Goal: Information Seeking & Learning: Learn about a topic

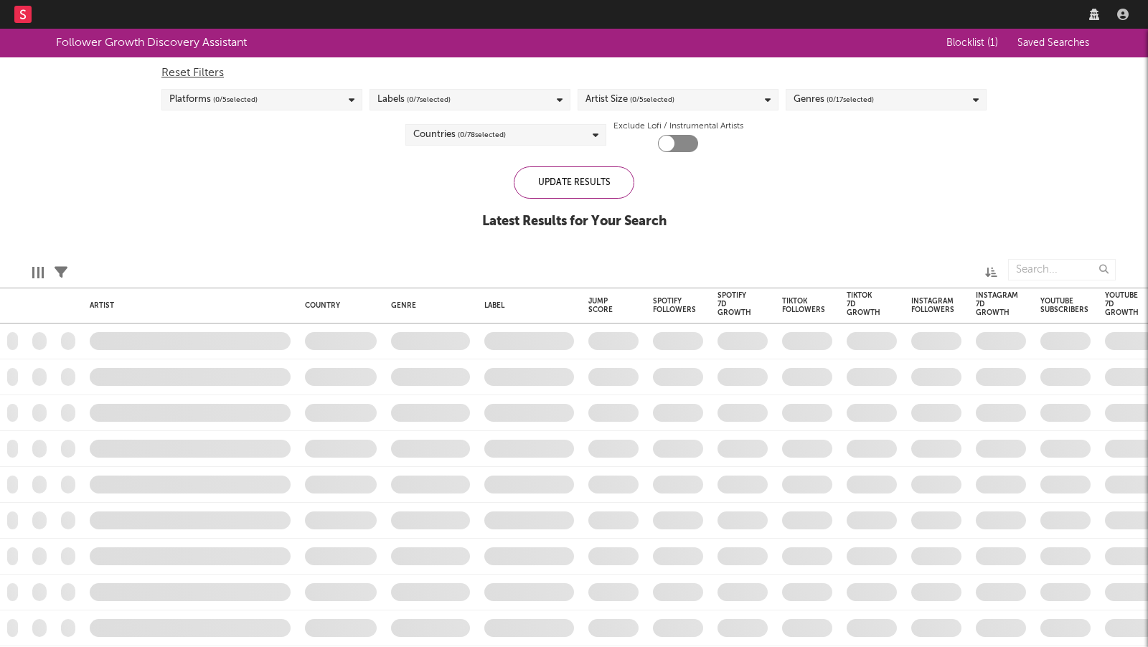
checkbox input "true"
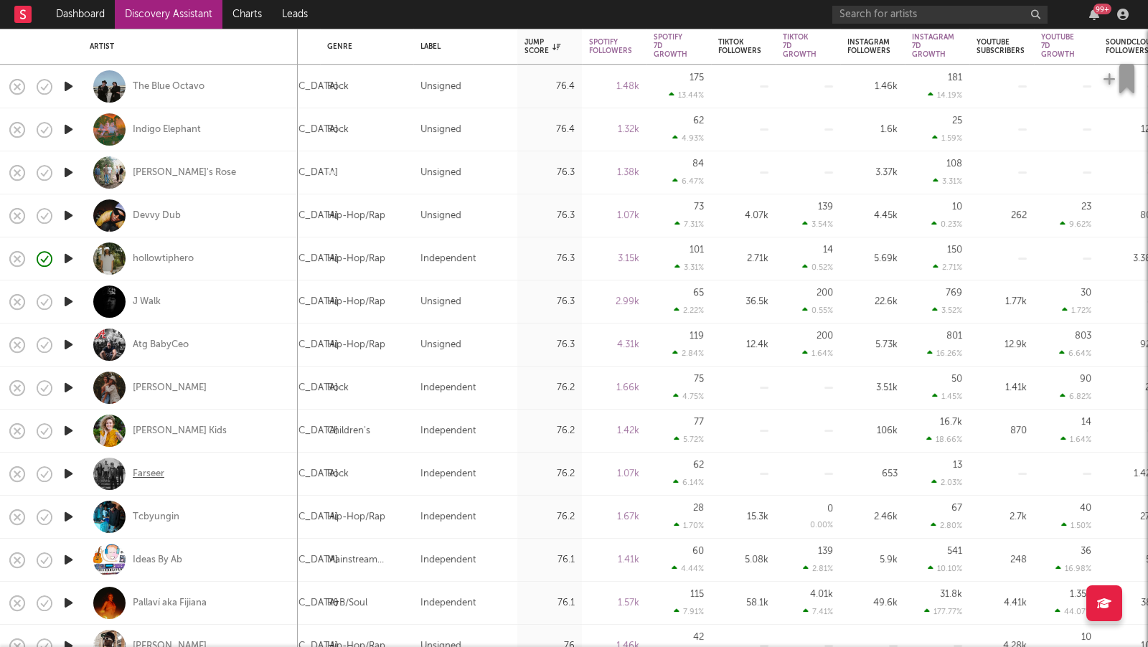
click at [157, 469] on div "Farseer" at bounding box center [149, 474] width 32 height 13
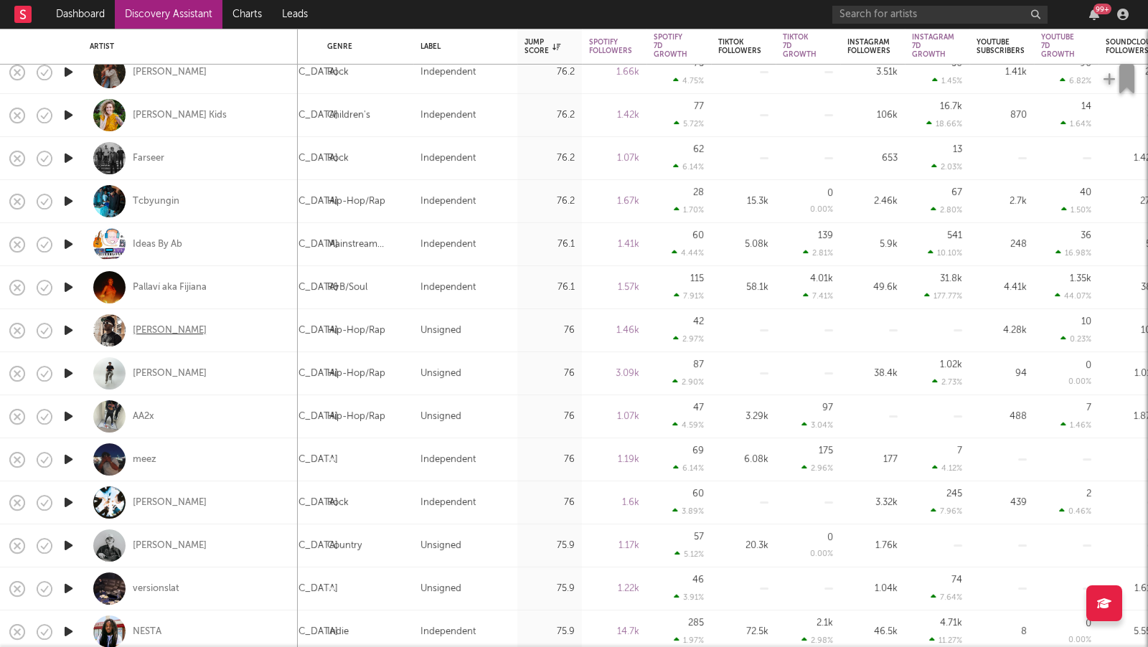
click at [168, 329] on div "Lil Kooley" at bounding box center [170, 330] width 74 height 13
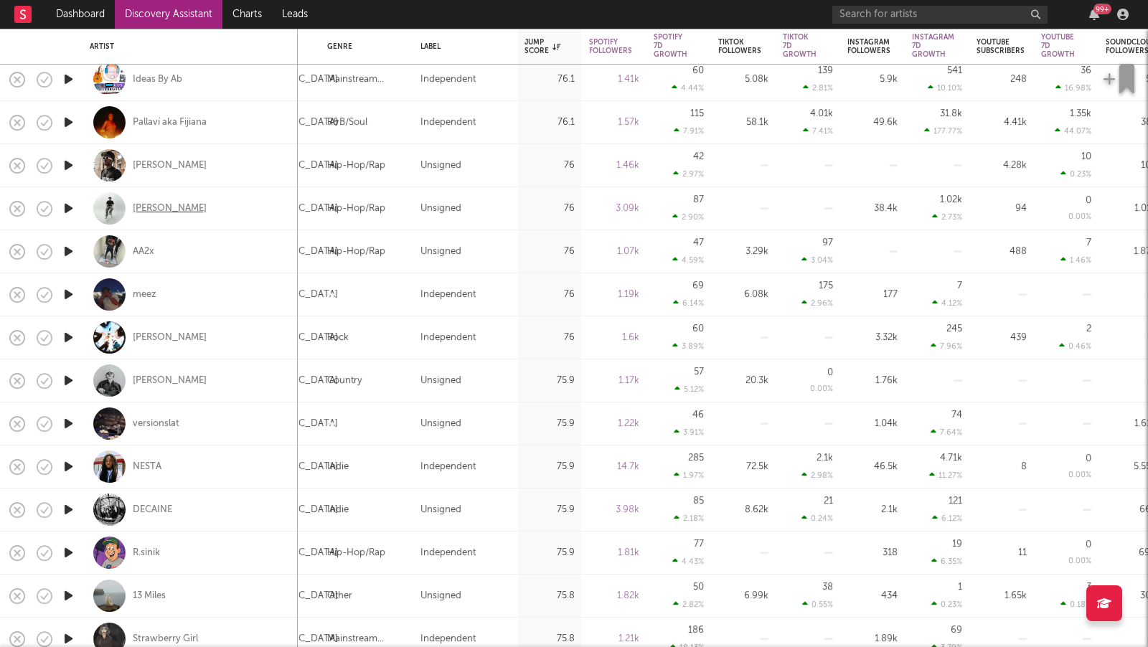
click at [181, 208] on div "Jayden Manis" at bounding box center [170, 208] width 74 height 13
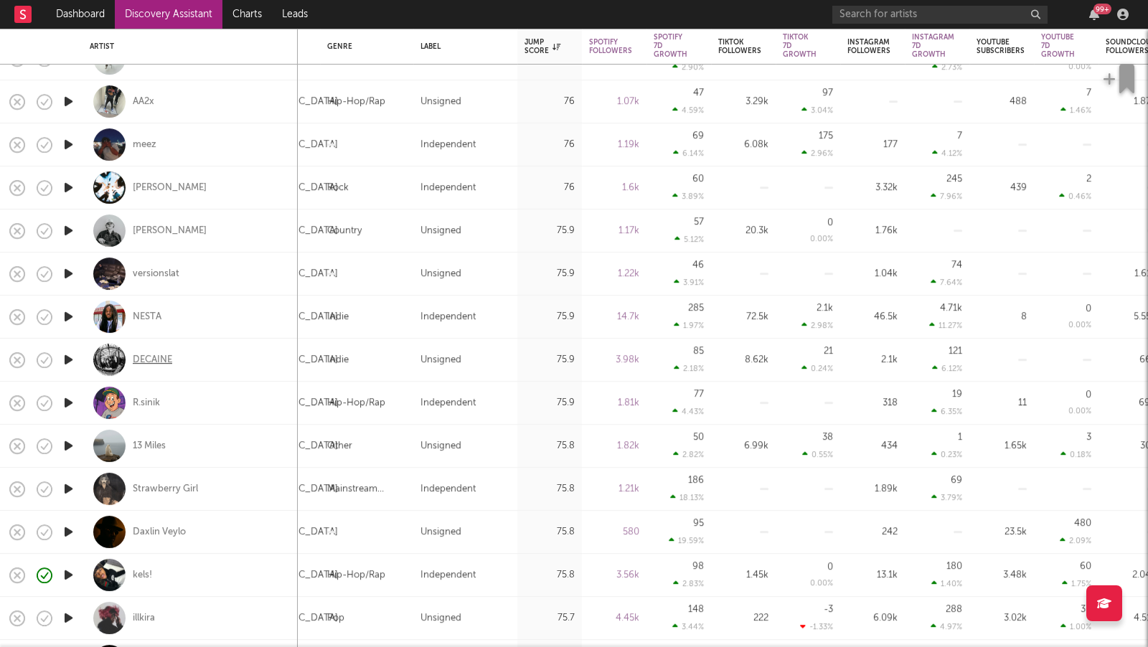
click at [156, 359] on div "DECAINE" at bounding box center [152, 360] width 39 height 13
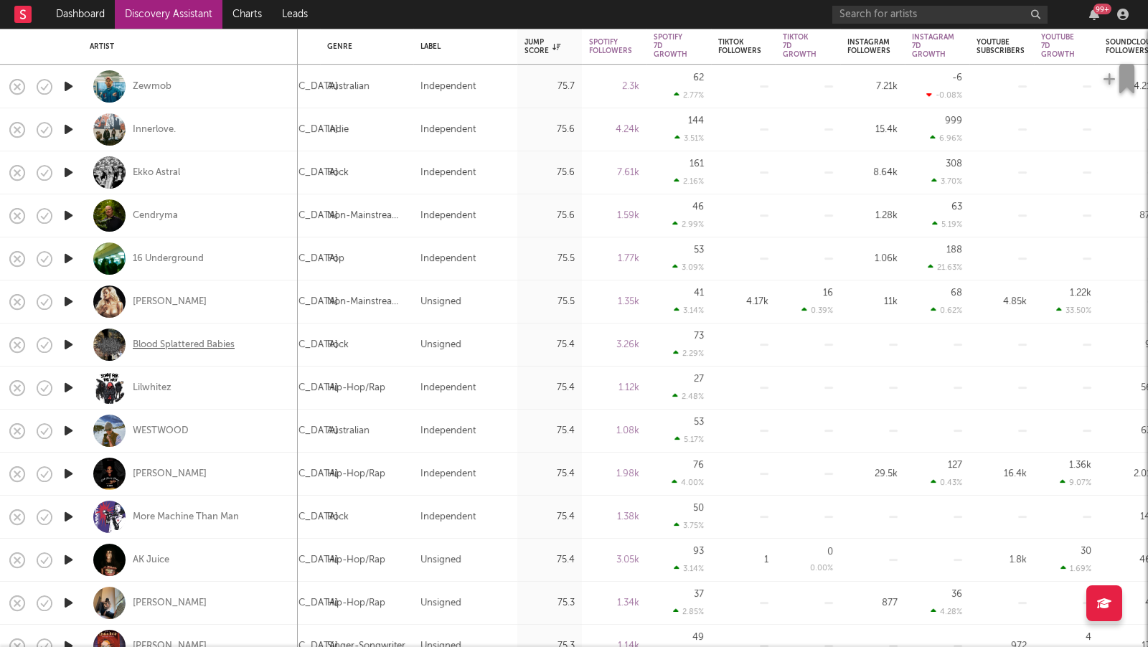
click at [231, 344] on div "Blood Splattered Babies" at bounding box center [184, 345] width 102 height 13
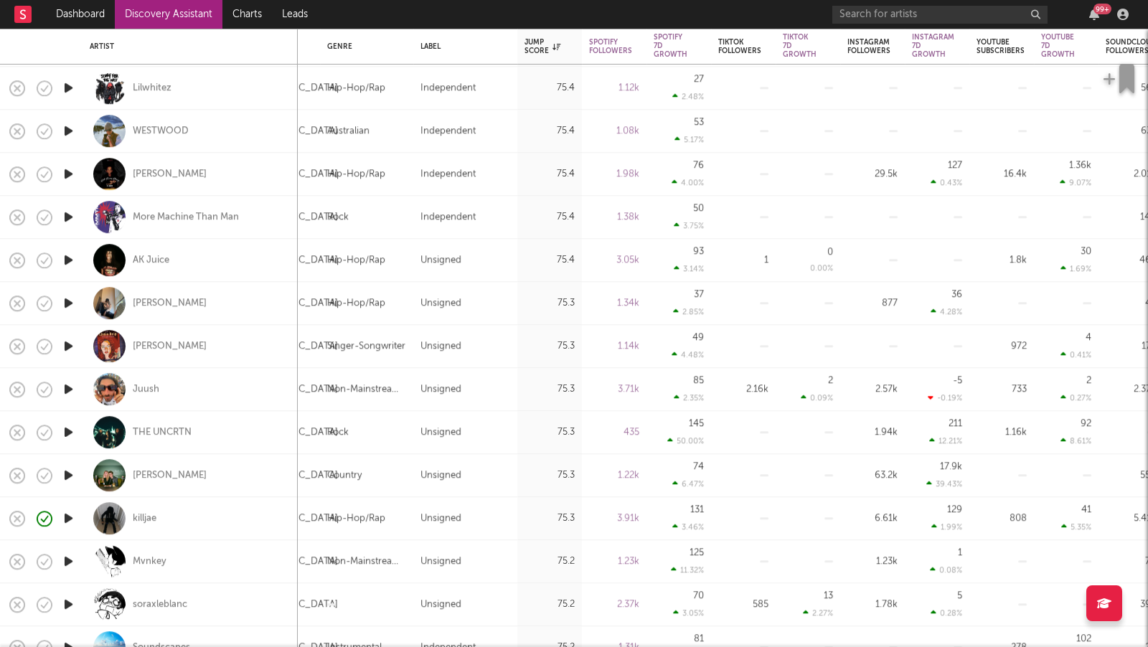
click at [129, 386] on div "Juush" at bounding box center [190, 389] width 201 height 42
select select "1w"
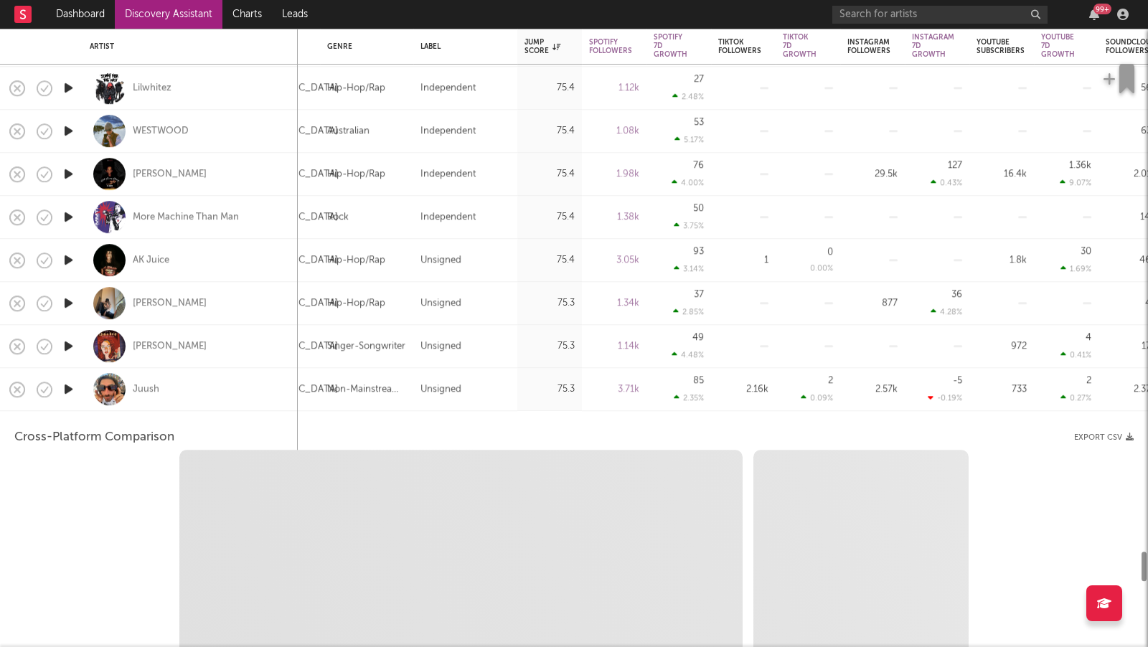
select select "6m"
click at [117, 386] on div at bounding box center [109, 389] width 32 height 32
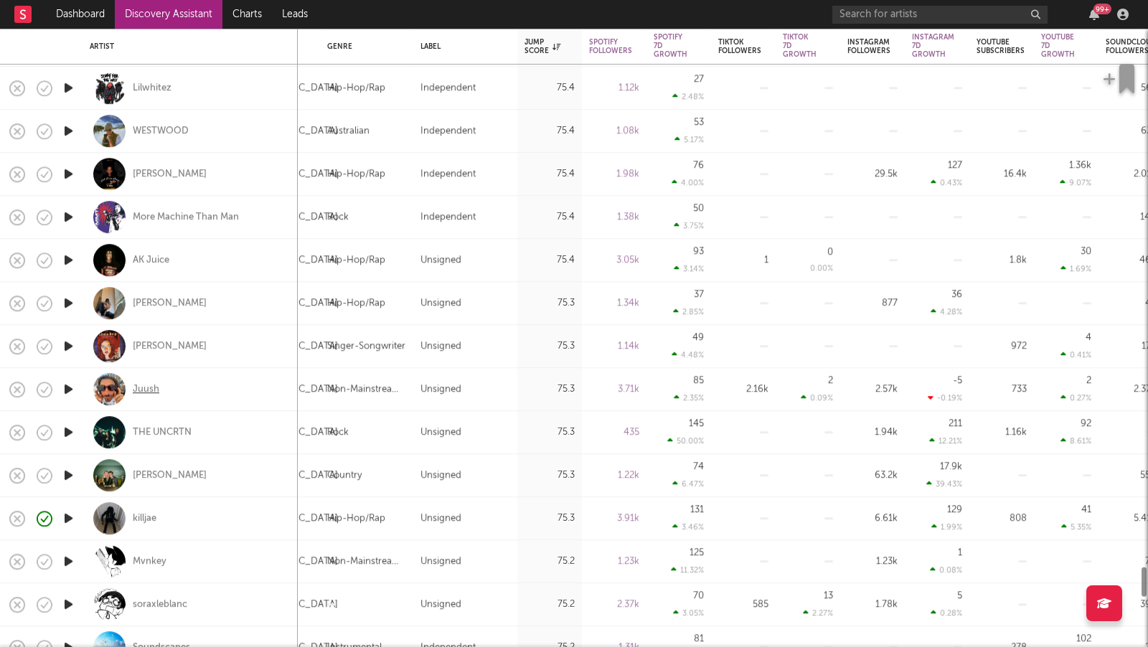
click at [151, 388] on div "Juush" at bounding box center [146, 389] width 27 height 13
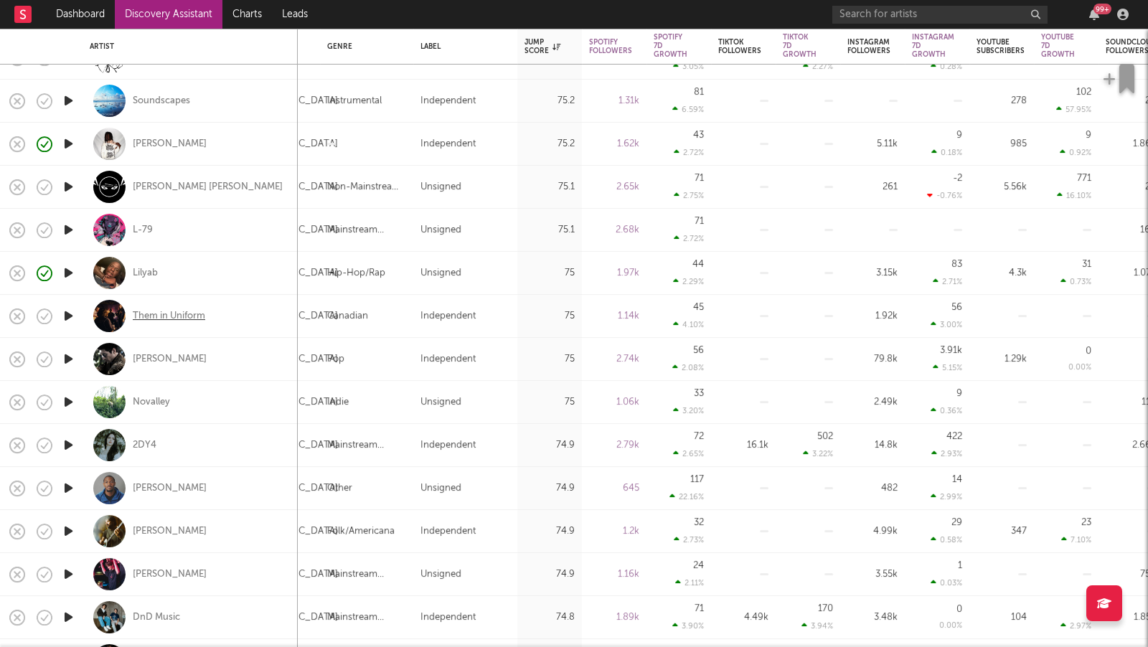
click at [189, 316] on div "Them in Uniform" at bounding box center [169, 316] width 72 height 13
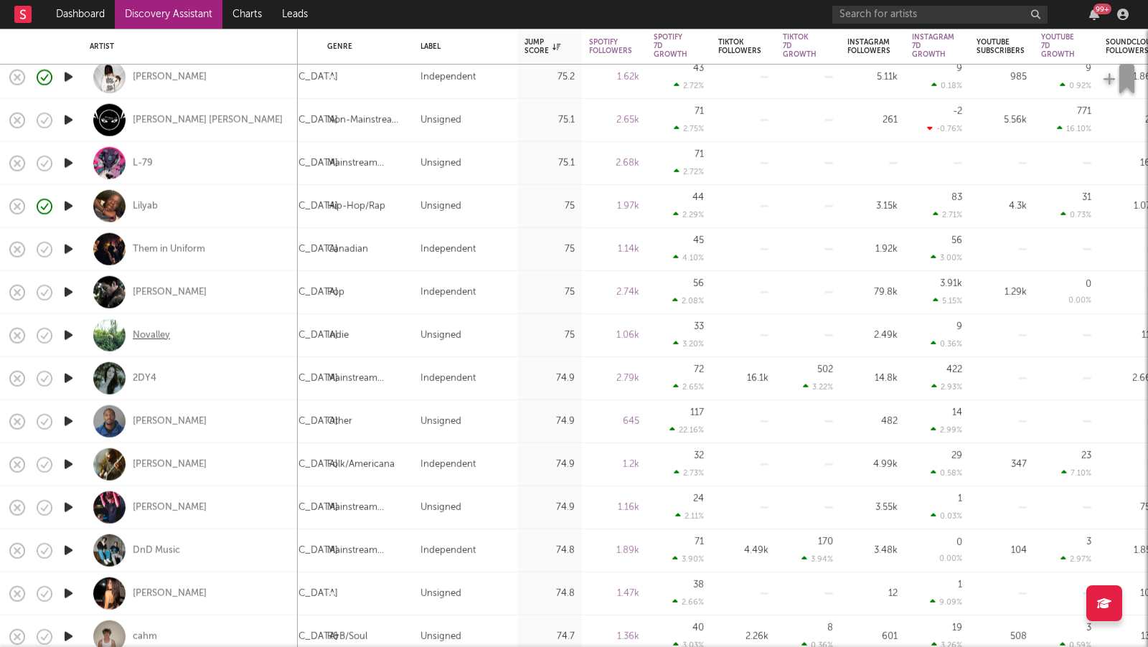
click at [165, 336] on div "Novalley" at bounding box center [151, 335] width 37 height 13
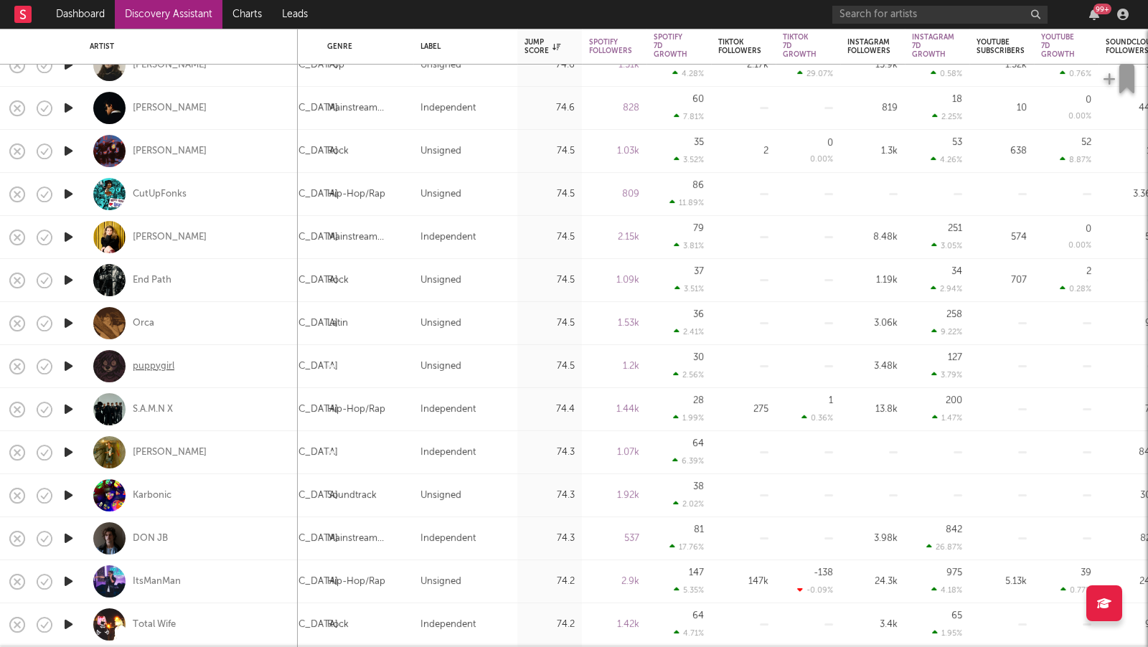
click at [160, 361] on div "puppygirl" at bounding box center [154, 366] width 42 height 13
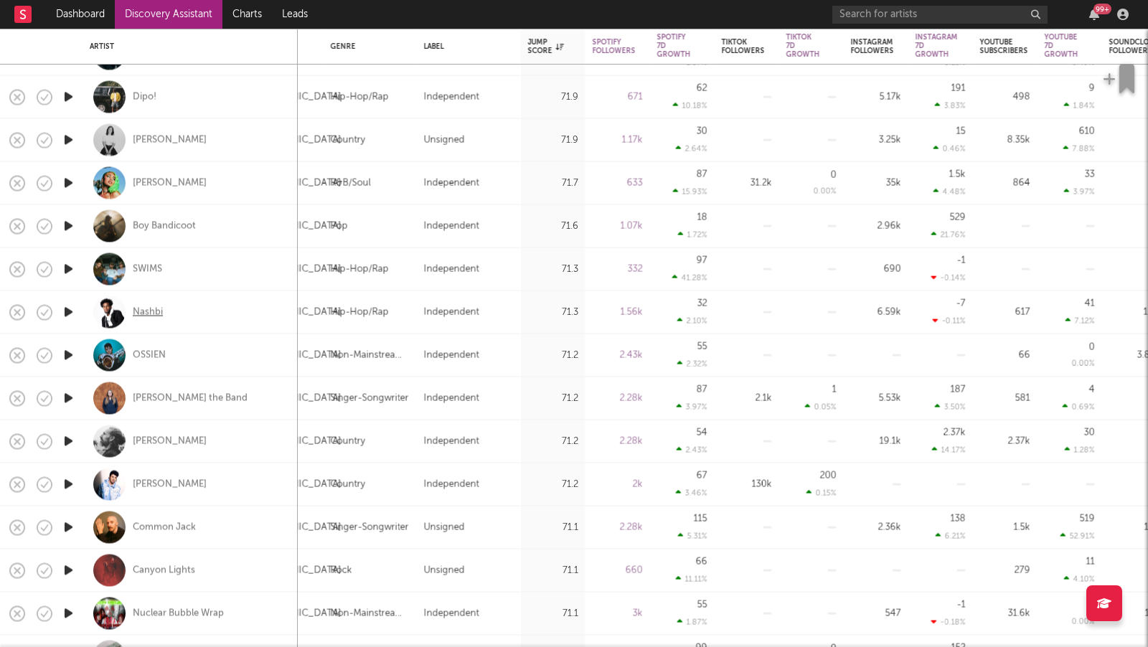
click at [157, 310] on div "Nashbi" at bounding box center [148, 312] width 30 height 13
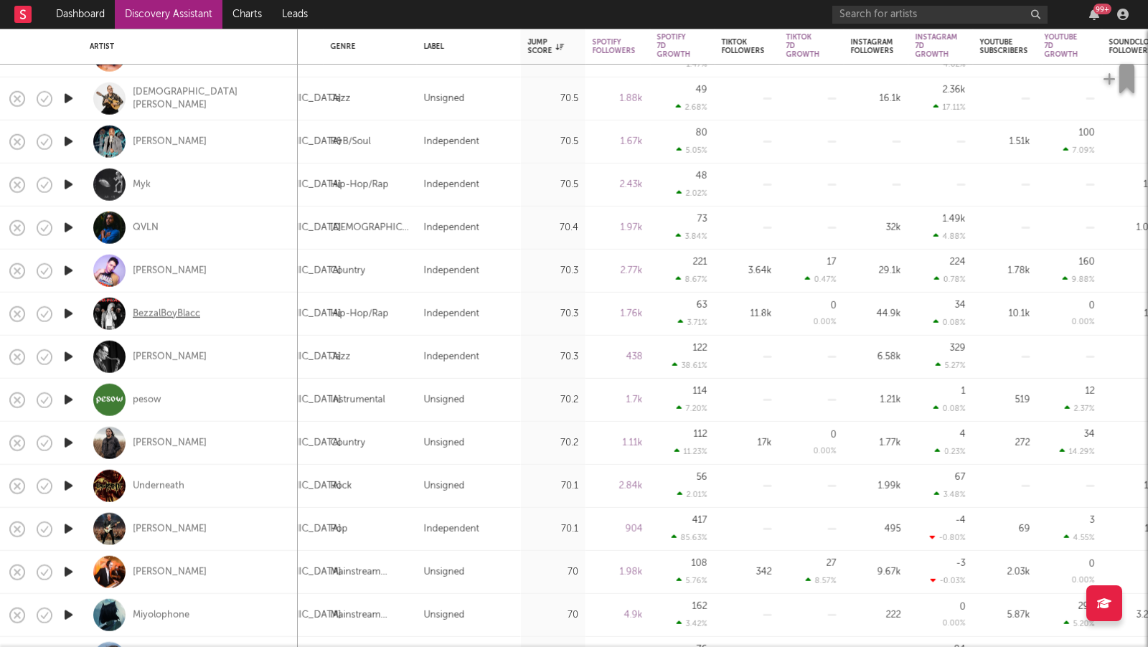
click at [181, 318] on div "BezzalBoyBlacc" at bounding box center [166, 313] width 67 height 13
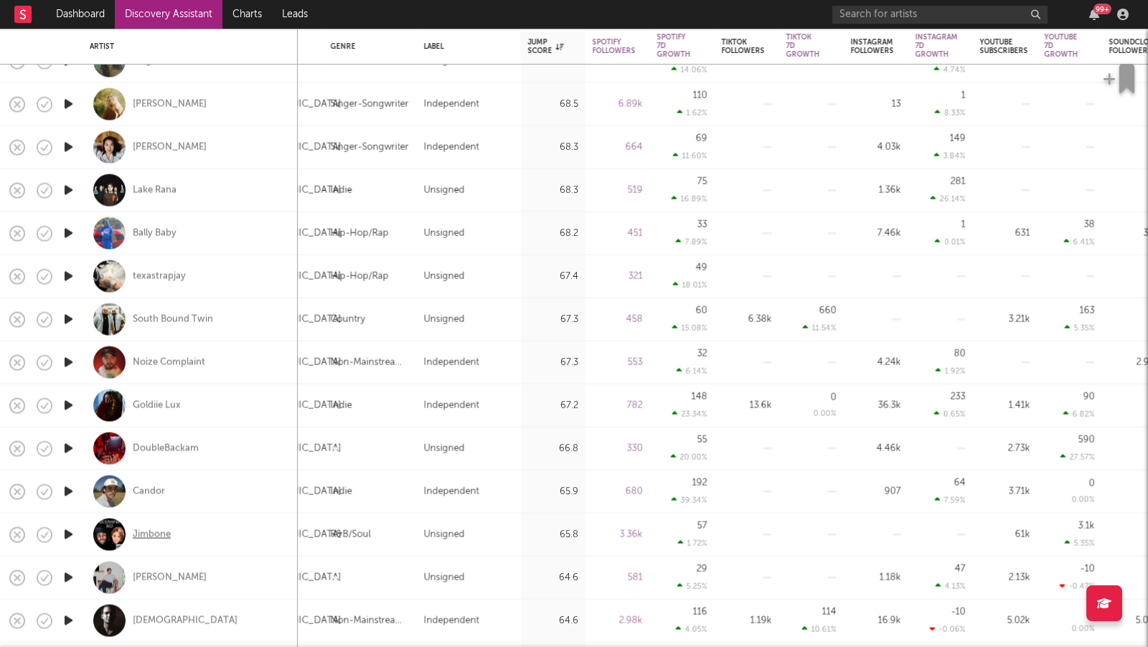
click at [149, 535] on div "Jimbone" at bounding box center [152, 534] width 38 height 13
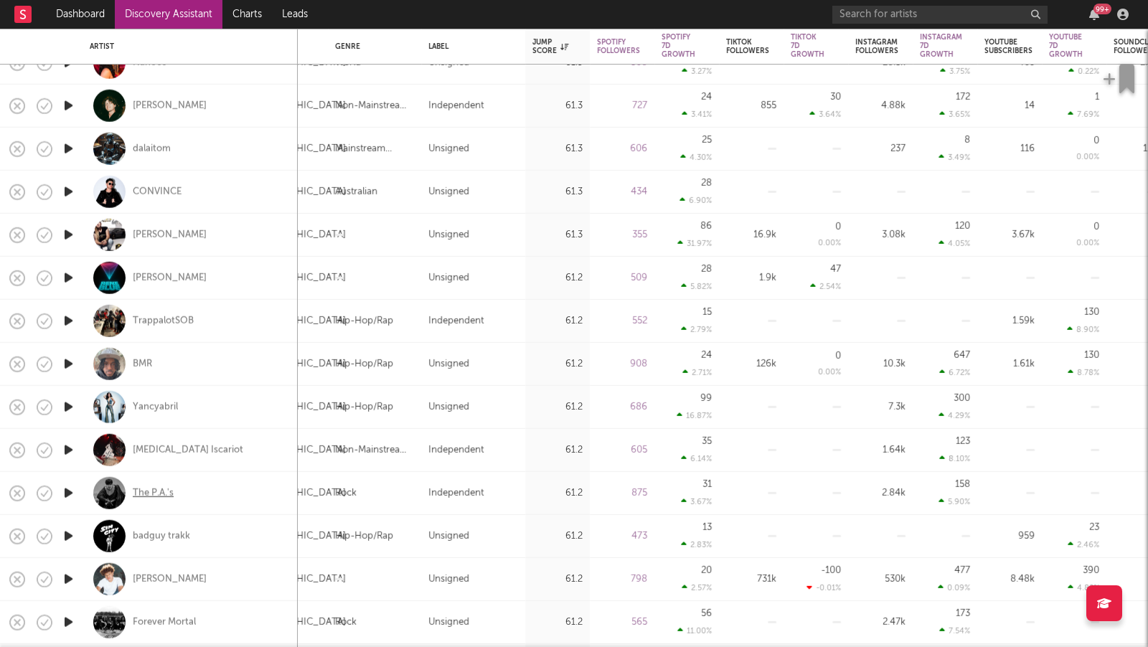
click at [167, 487] on div "The P.A.'s" at bounding box center [153, 493] width 41 height 13
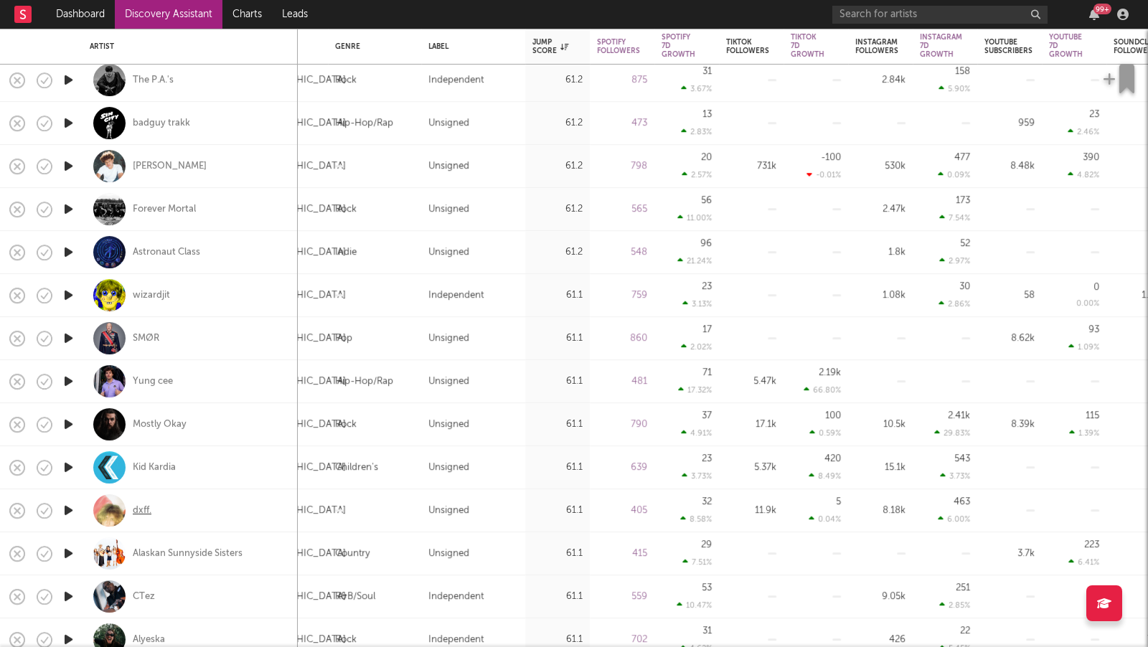
click at [146, 507] on div "dxff." at bounding box center [142, 511] width 19 height 13
click at [205, 20] on link "Discovery Assistant" at bounding box center [169, 14] width 108 height 29
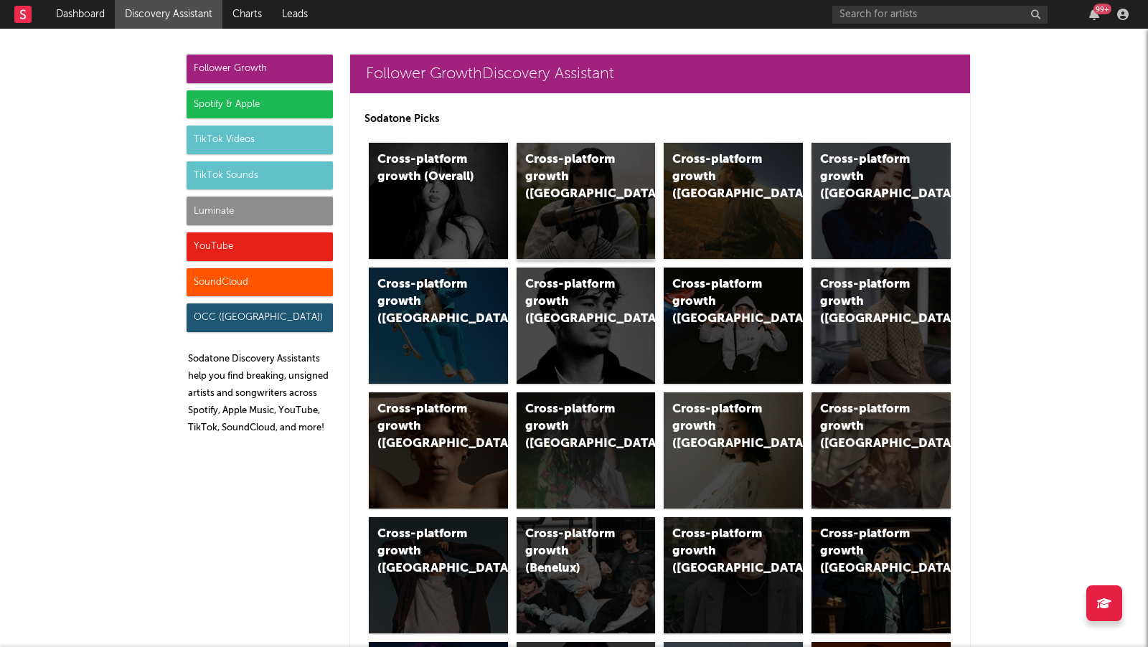
click at [546, 187] on div "Cross-platform growth (UK)" at bounding box center [586, 201] width 139 height 116
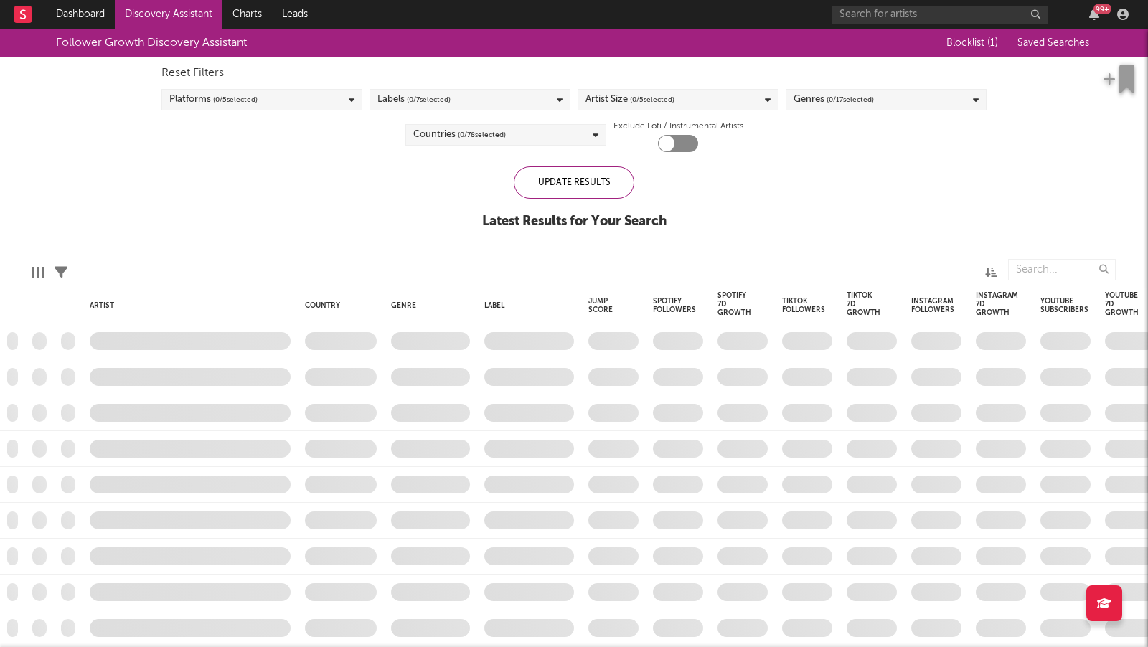
checkbox input "true"
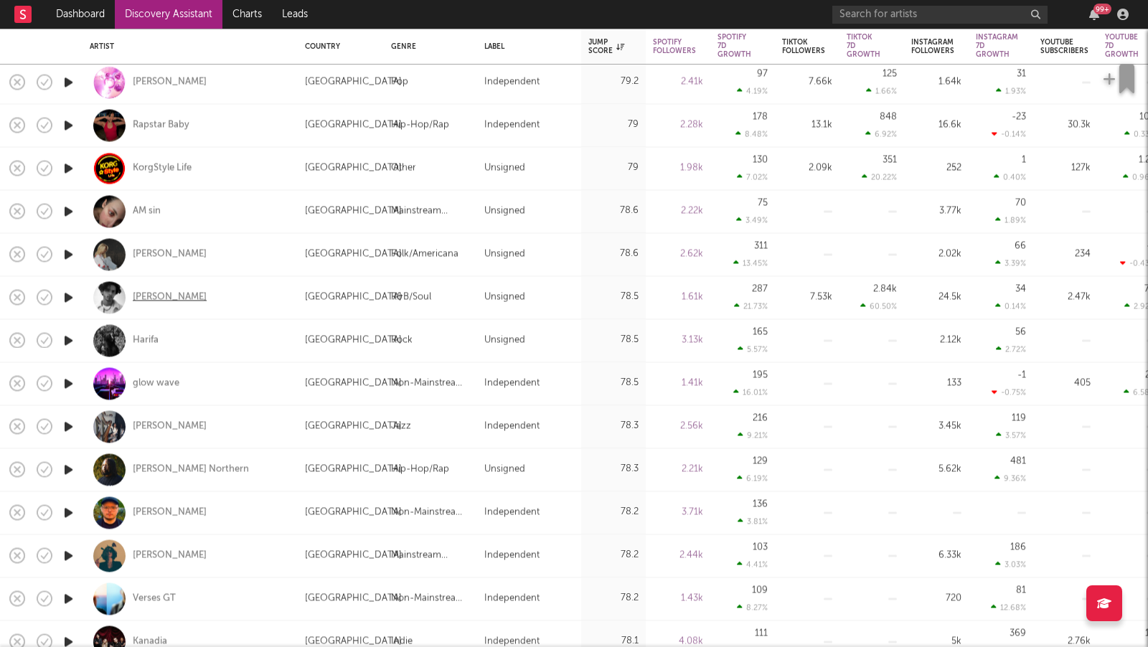
click at [139, 292] on div "kian cyrs" at bounding box center [170, 297] width 74 height 13
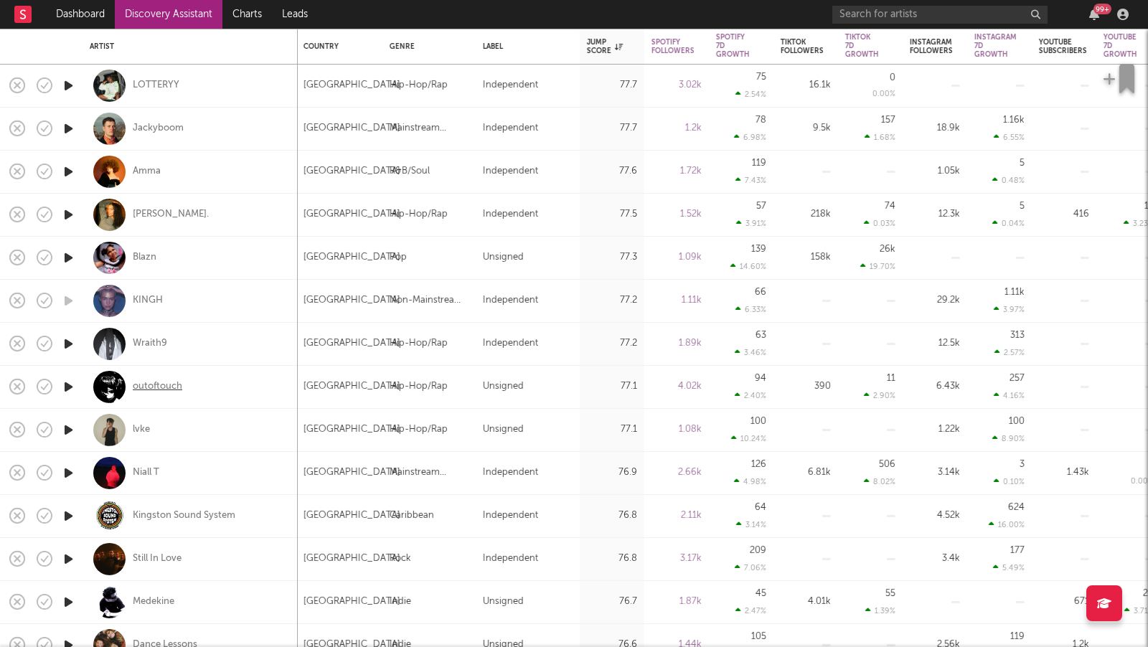
click at [170, 389] on div "outoftouch" at bounding box center [158, 386] width 50 height 13
click at [157, 347] on div "Wraith9" at bounding box center [150, 343] width 34 height 13
click at [152, 259] on div "Blazn" at bounding box center [145, 257] width 24 height 13
click at [149, 216] on div "Drew." at bounding box center [171, 214] width 76 height 13
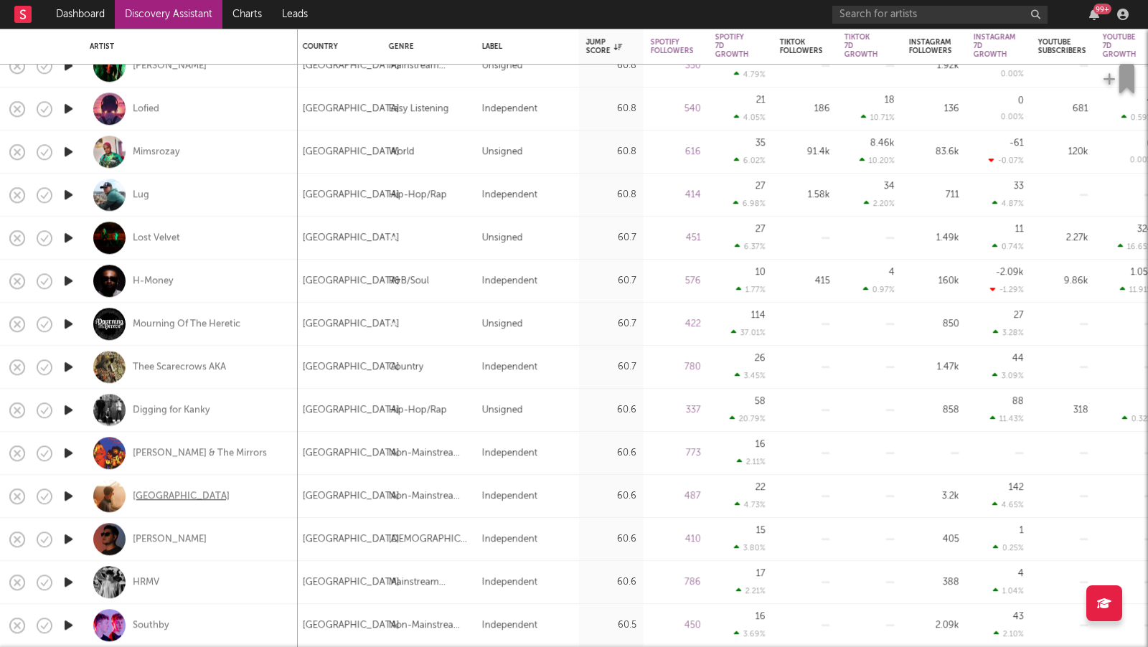
click at [172, 496] on div "[GEOGRAPHIC_DATA]" at bounding box center [181, 496] width 97 height 13
click at [169, 8] on link "Discovery Assistant" at bounding box center [169, 14] width 108 height 29
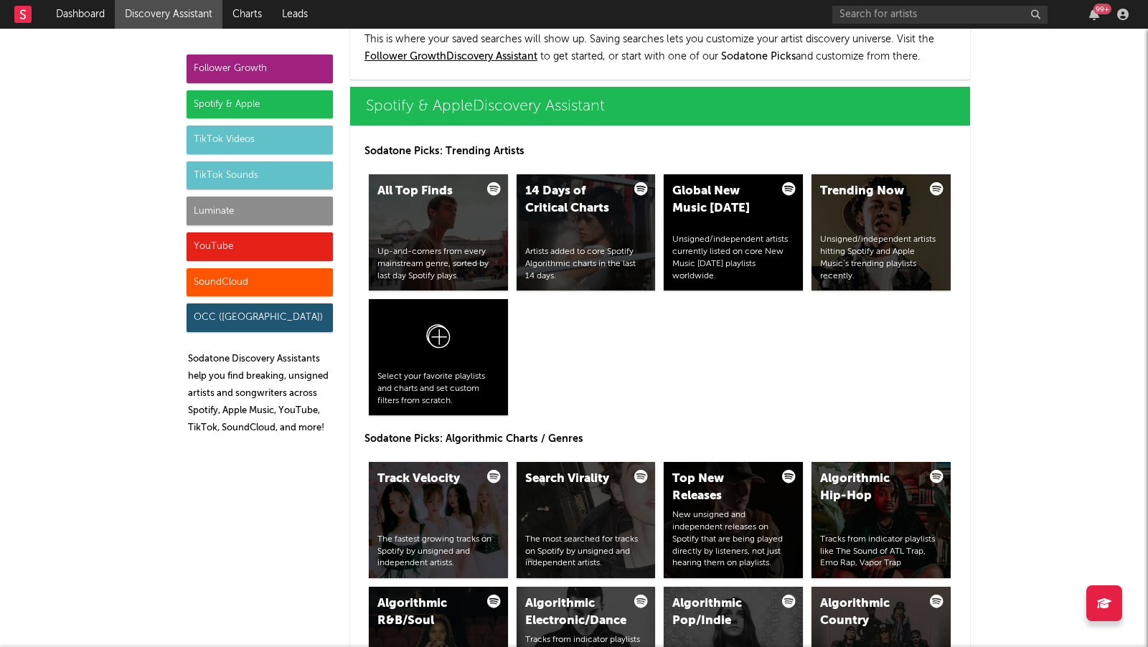
scroll to position [1404, 0]
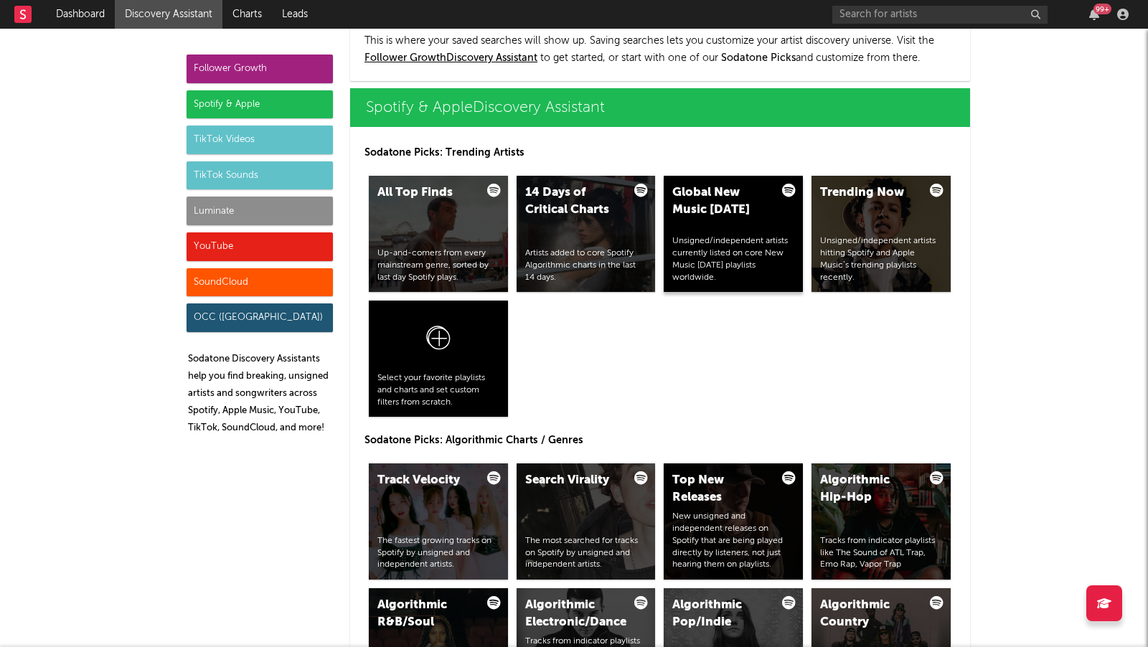
click at [762, 276] on div "Unsigned/independent artists currently listed on core New Music [DATE] playlist…" at bounding box center [734, 259] width 122 height 48
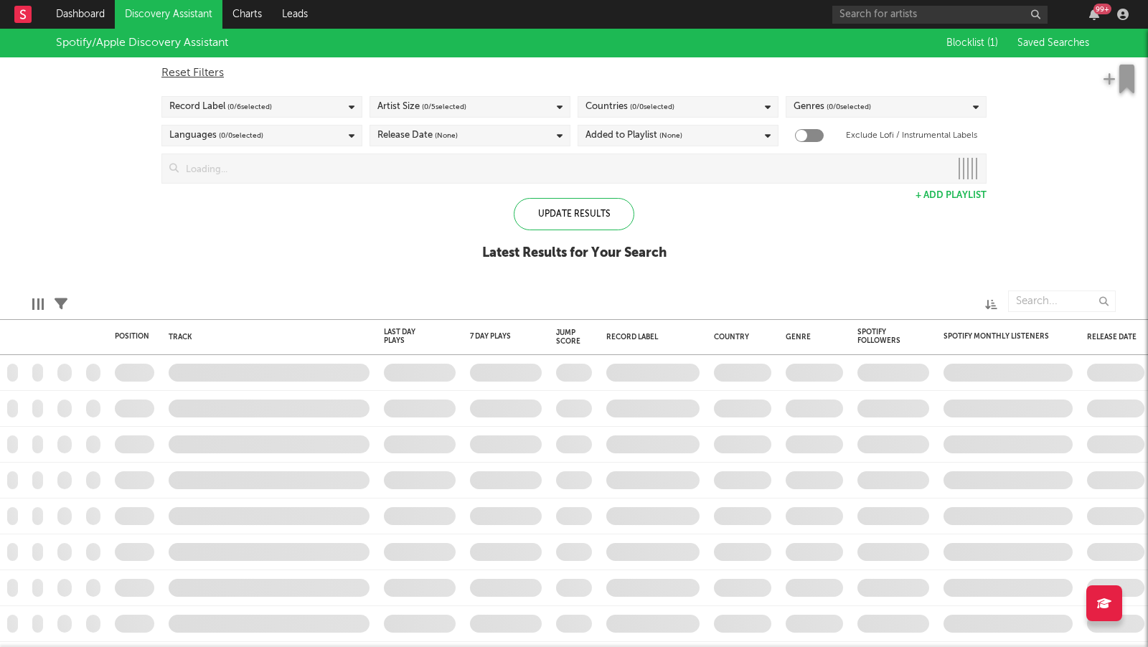
checkbox input "true"
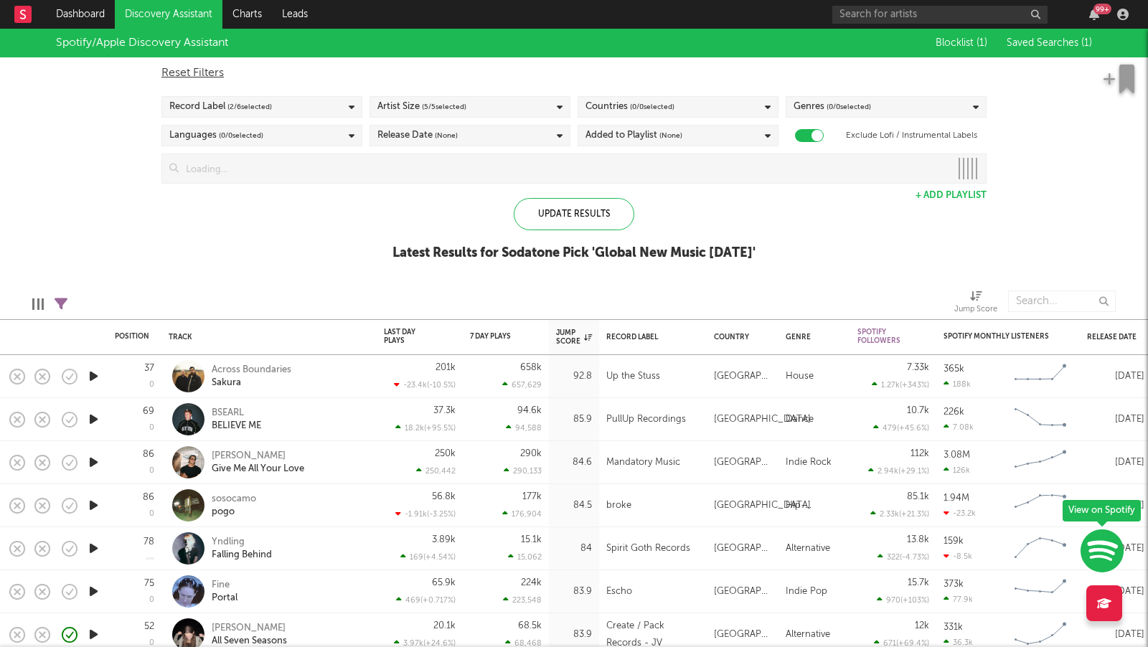
click at [179, 19] on link "Discovery Assistant" at bounding box center [169, 14] width 108 height 29
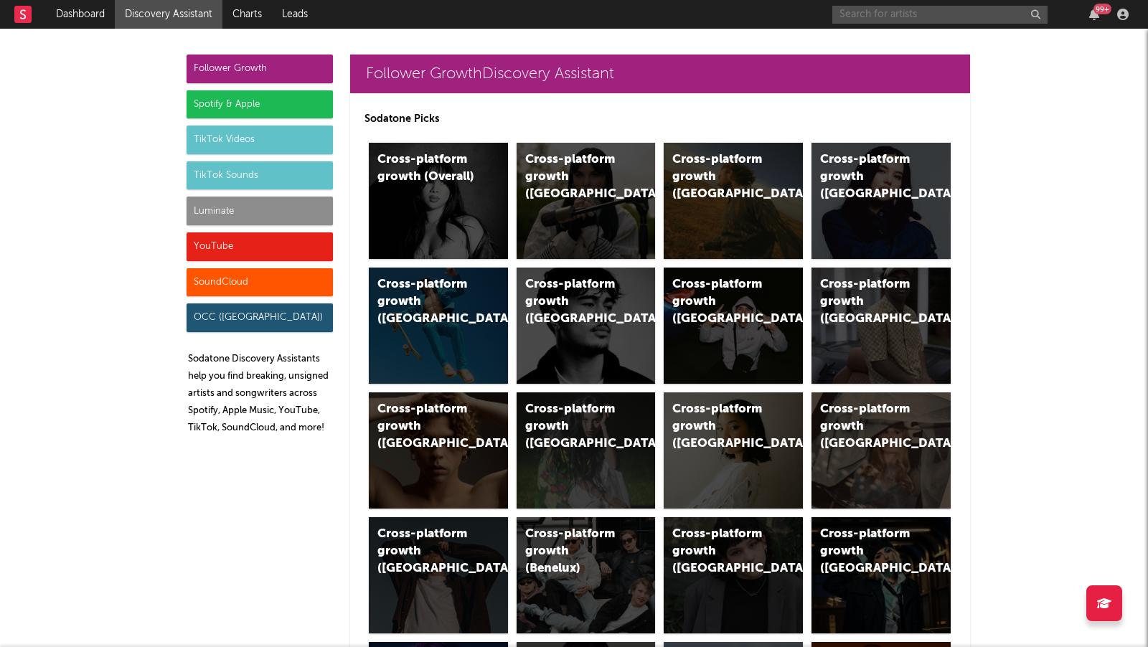
click at [874, 9] on input "text" at bounding box center [940, 15] width 215 height 18
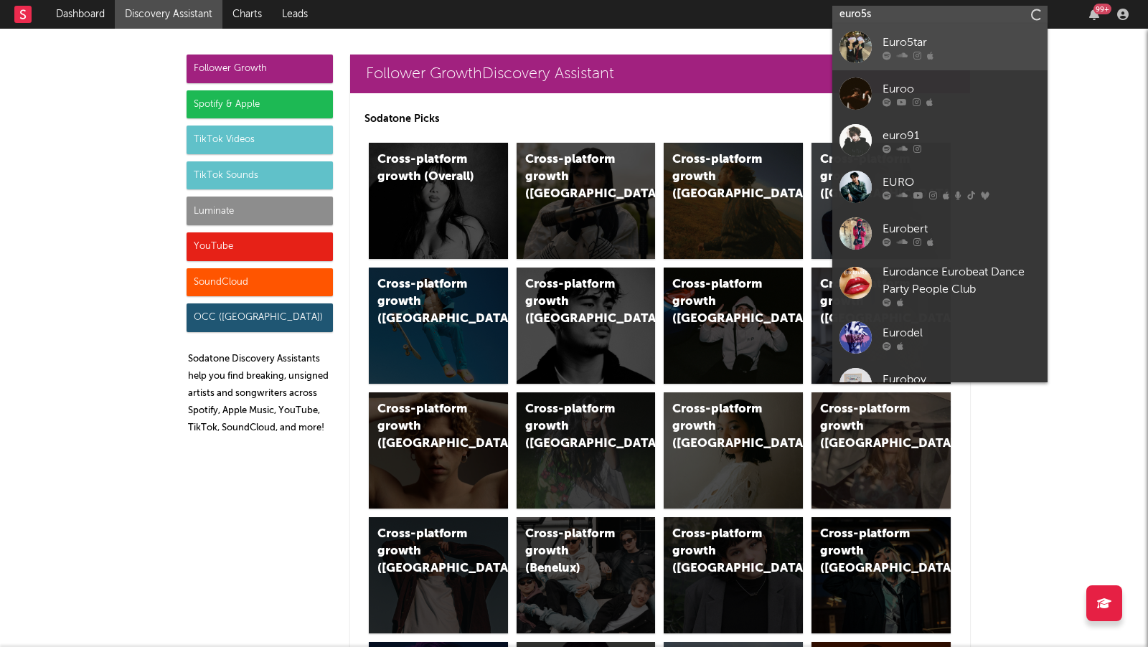
type input "euro5s"
click at [955, 41] on div "Euro5tar" at bounding box center [962, 42] width 158 height 17
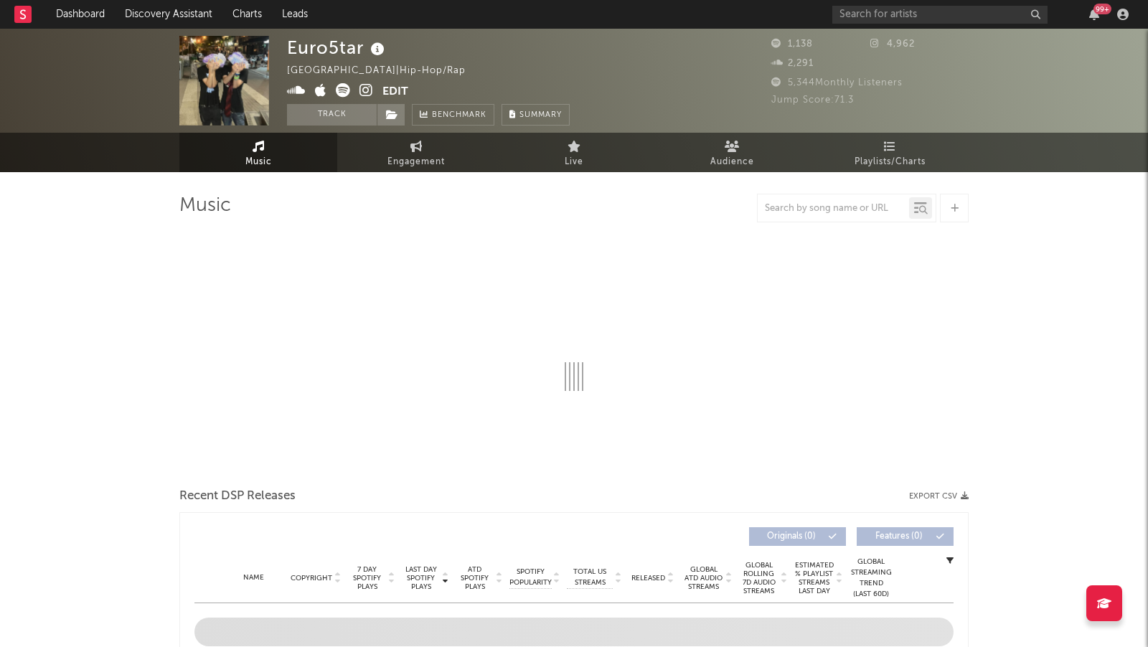
select select "6m"
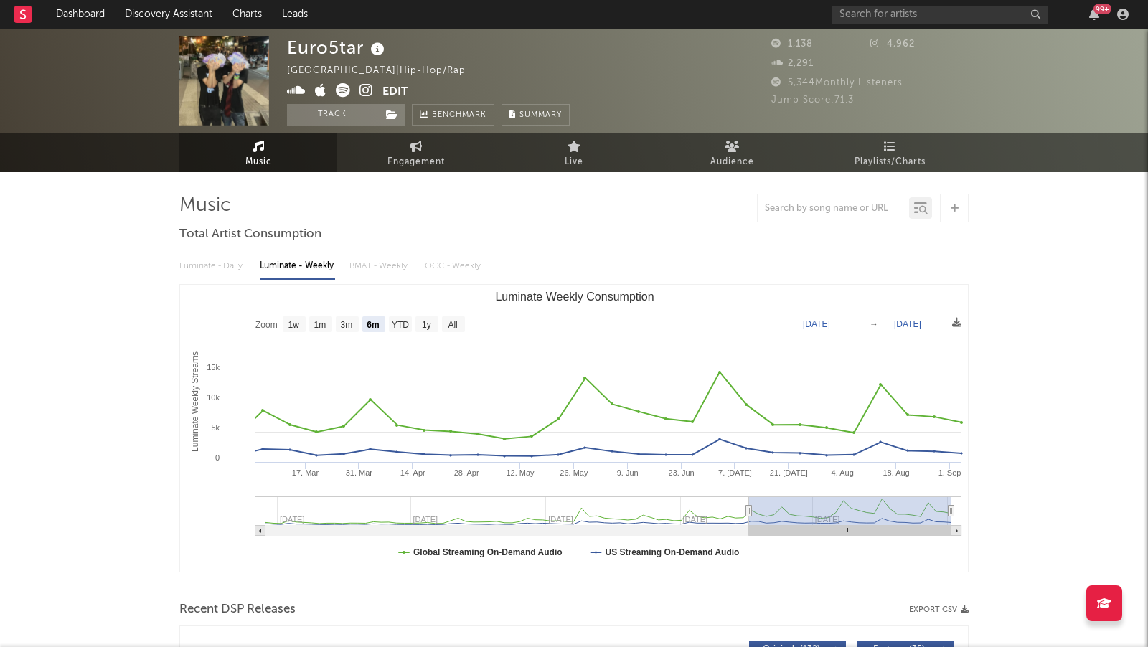
click at [365, 90] on icon at bounding box center [367, 90] width 14 height 14
click at [368, 90] on icon at bounding box center [367, 90] width 14 height 14
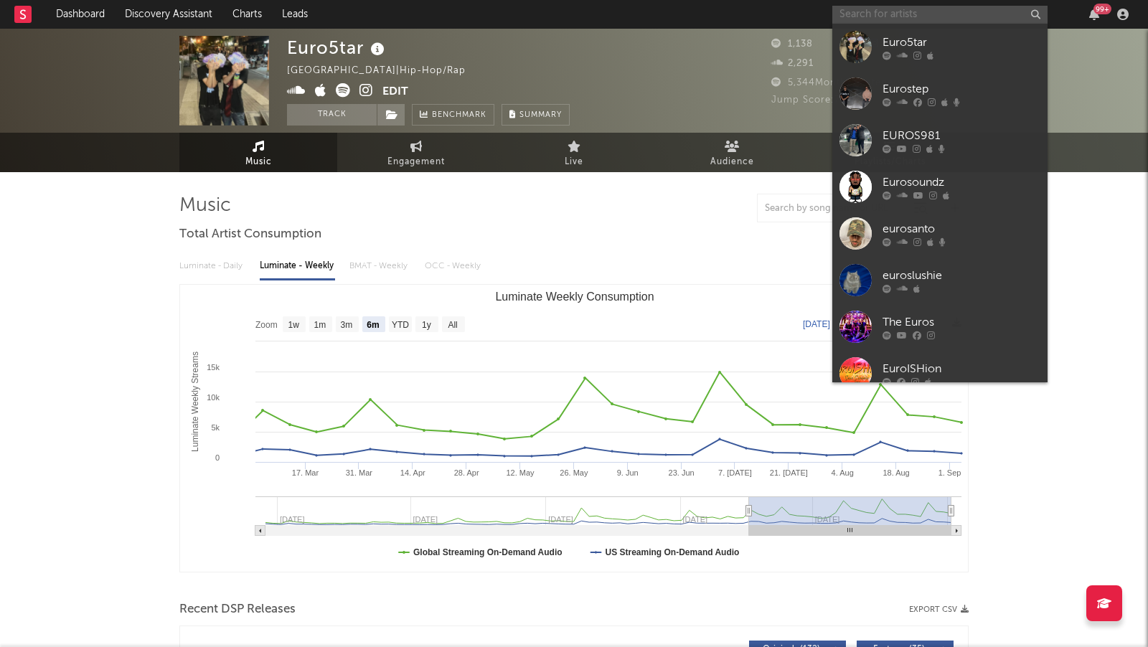
click at [853, 10] on input "text" at bounding box center [940, 15] width 215 height 18
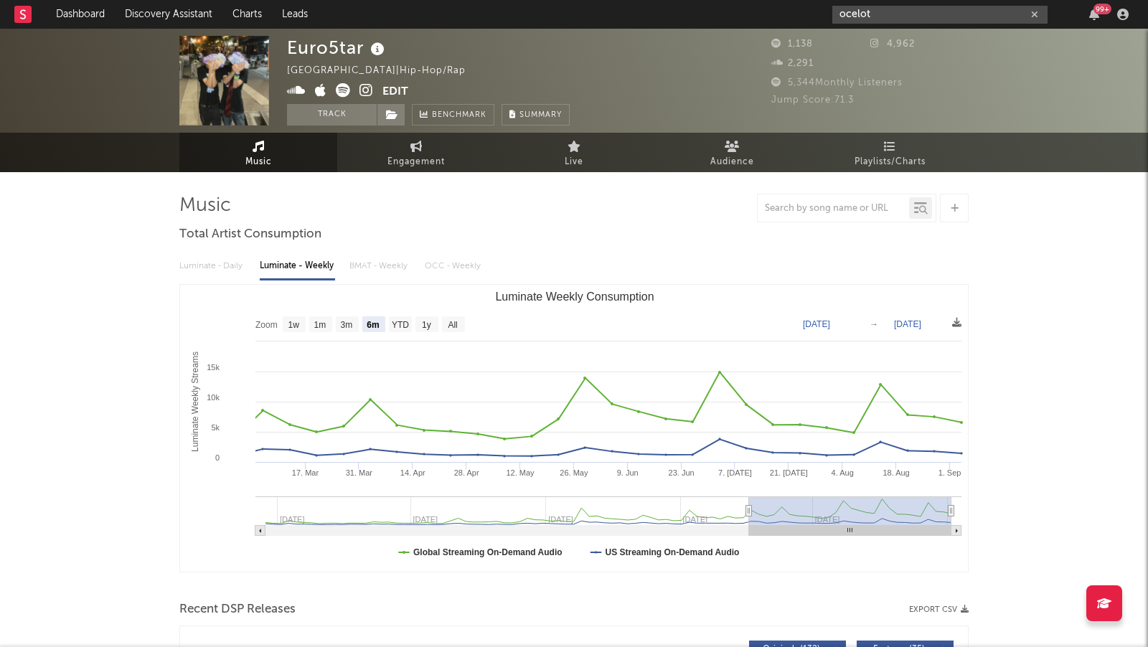
type input "ocelot"
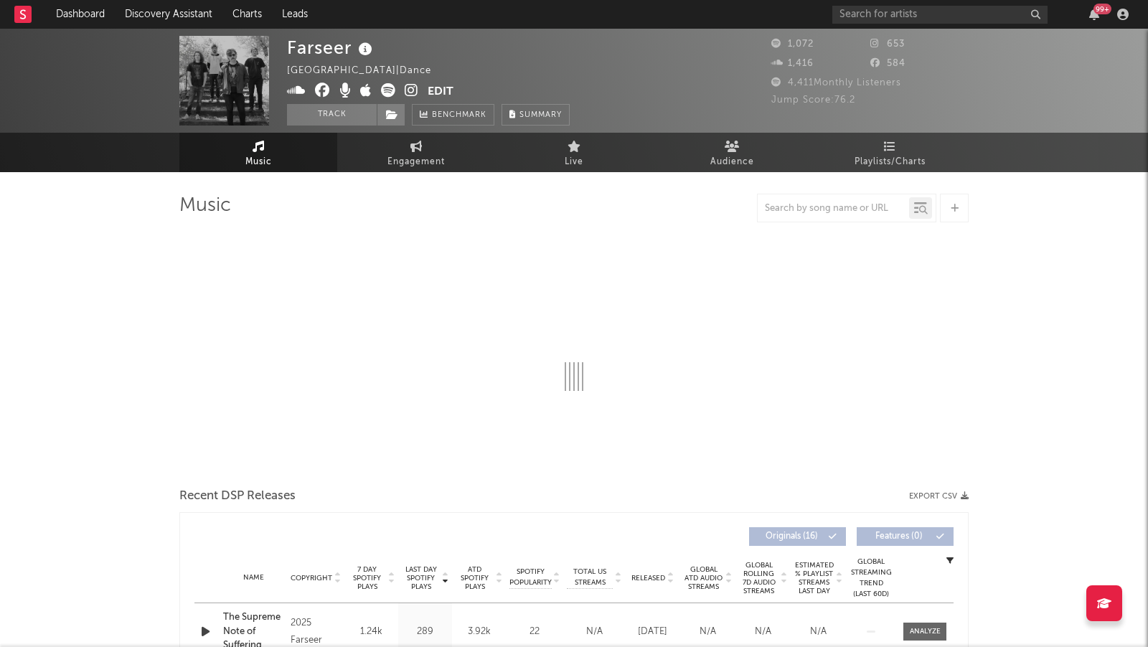
select select "1w"
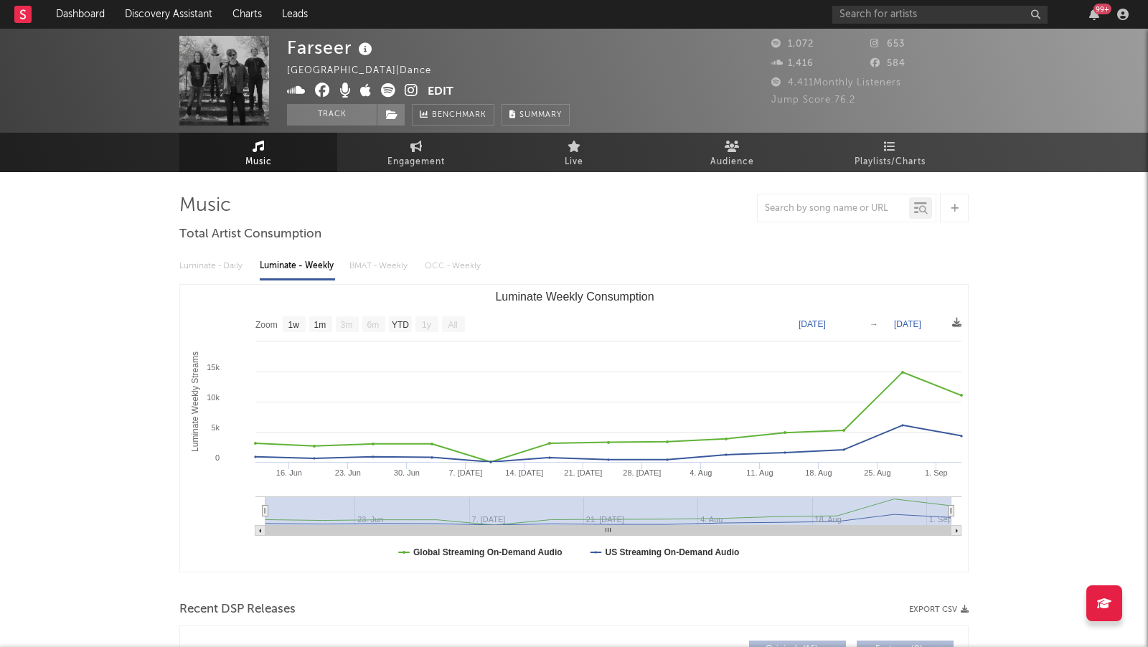
click at [414, 85] on icon at bounding box center [412, 90] width 14 height 14
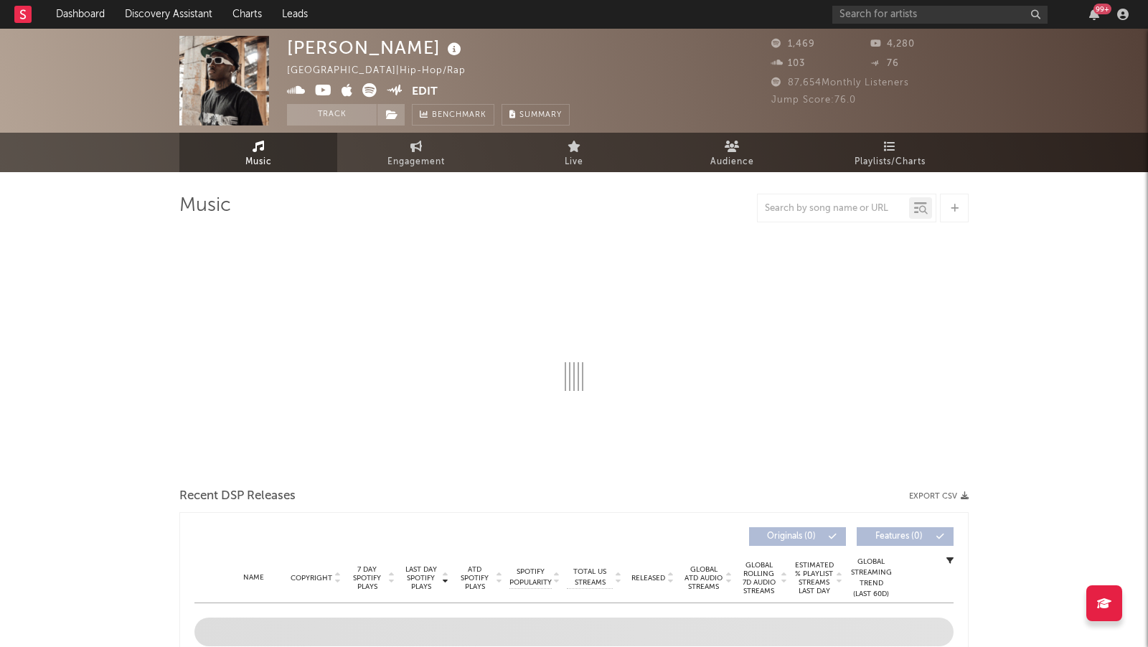
select select "6m"
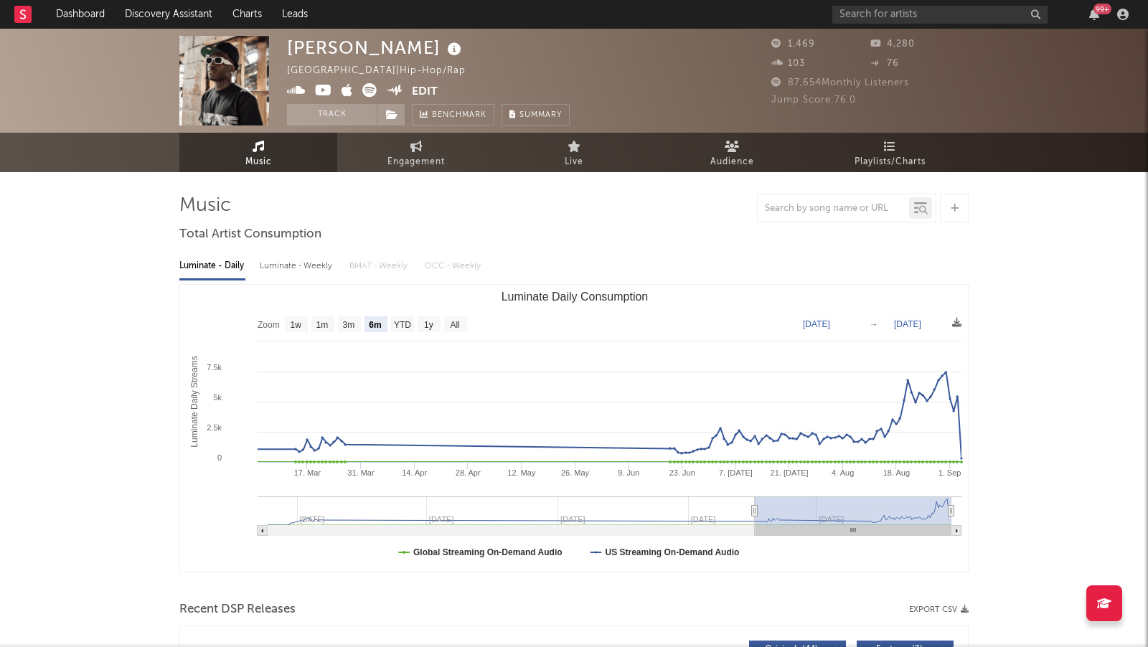
click at [292, 90] on icon at bounding box center [296, 90] width 19 height 14
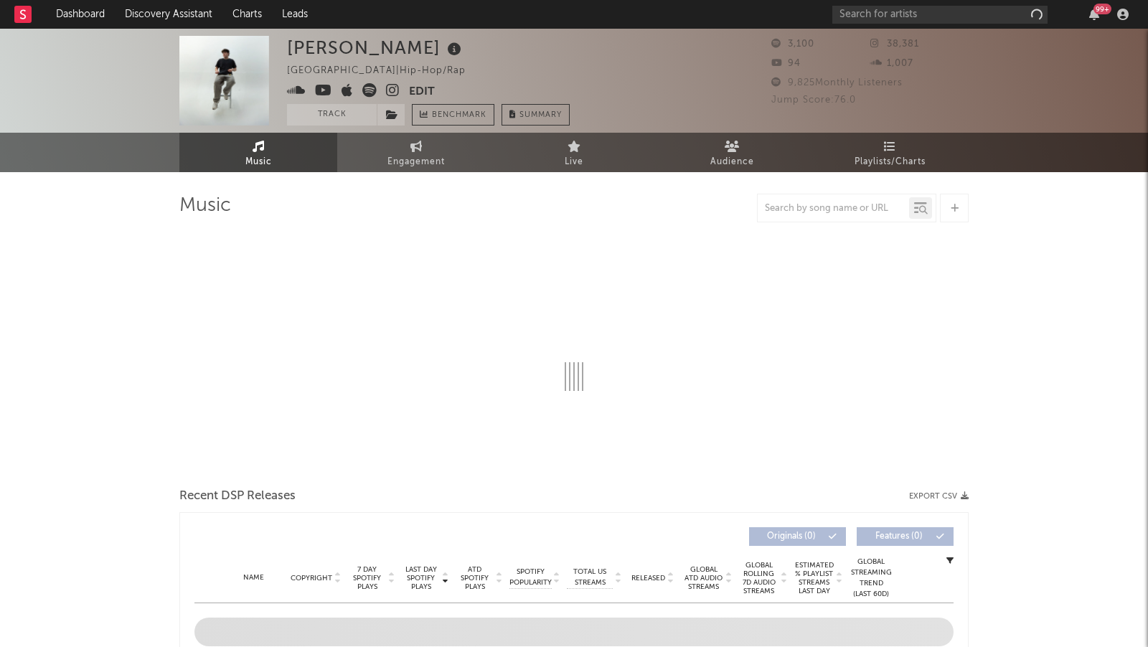
select select "1w"
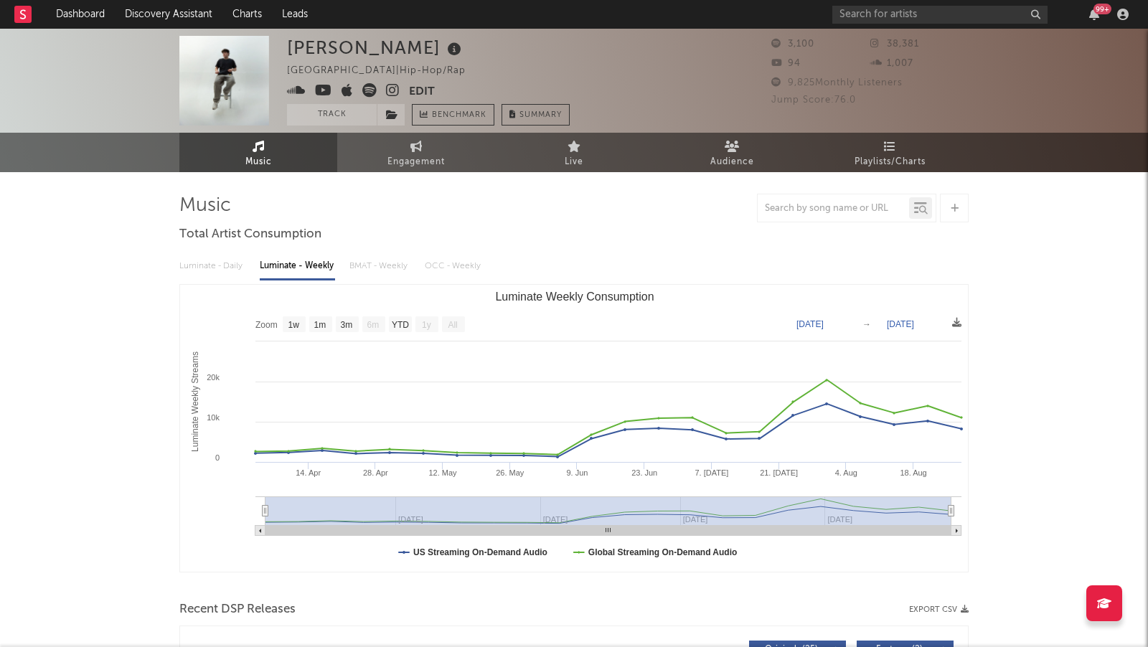
click at [389, 91] on icon at bounding box center [393, 90] width 14 height 14
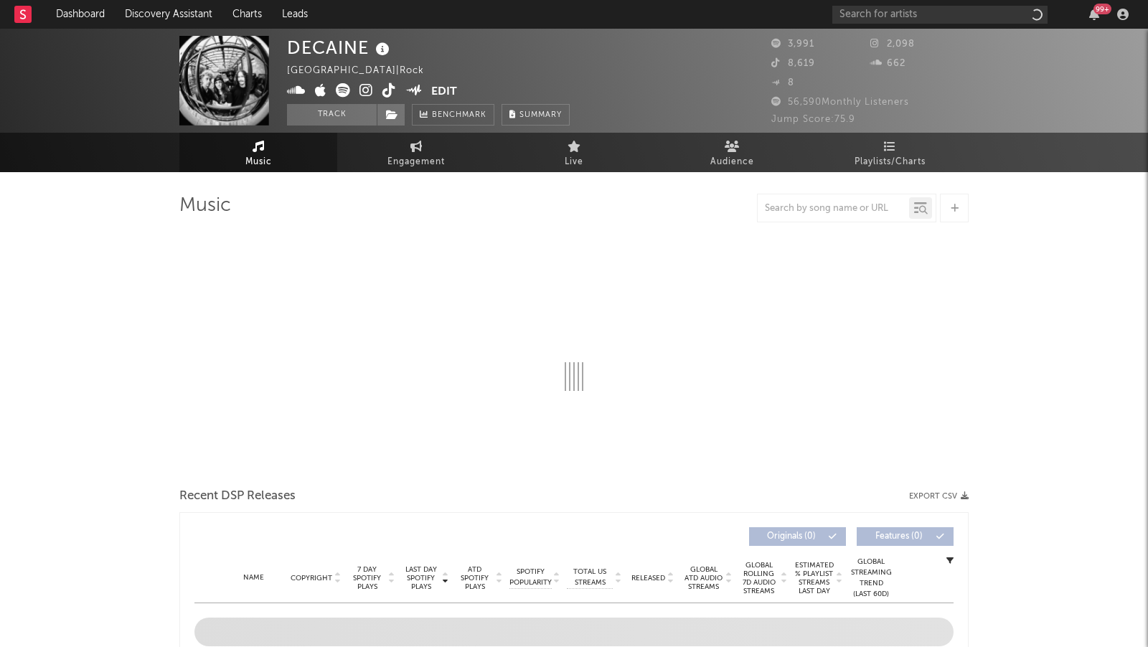
select select "1w"
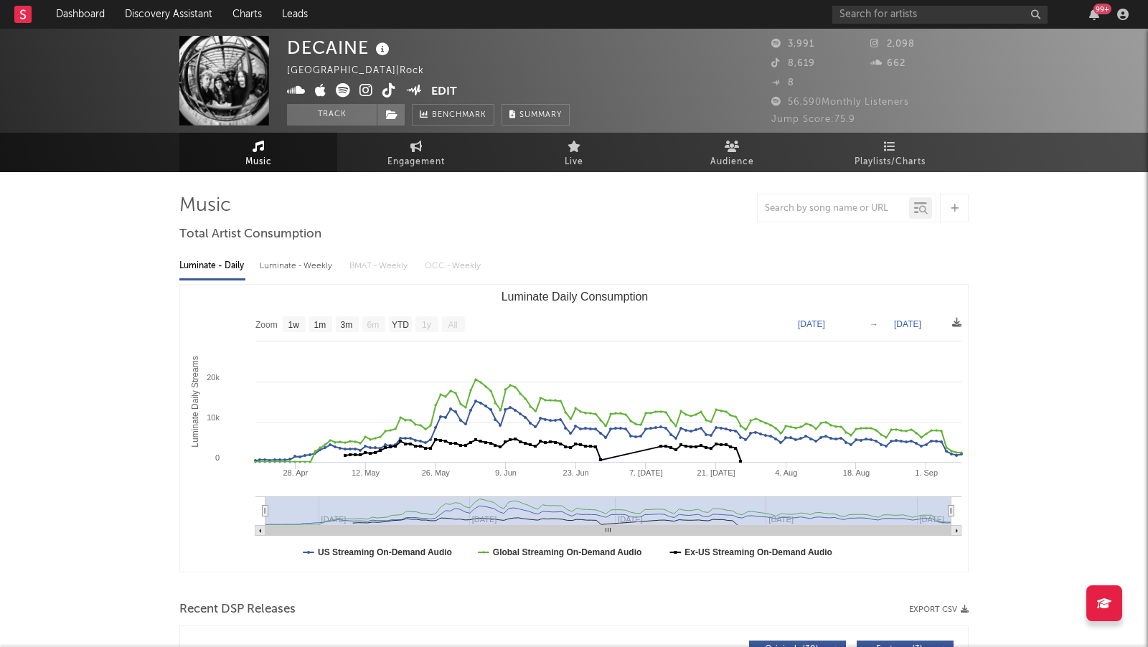
click at [366, 90] on icon at bounding box center [367, 90] width 14 height 14
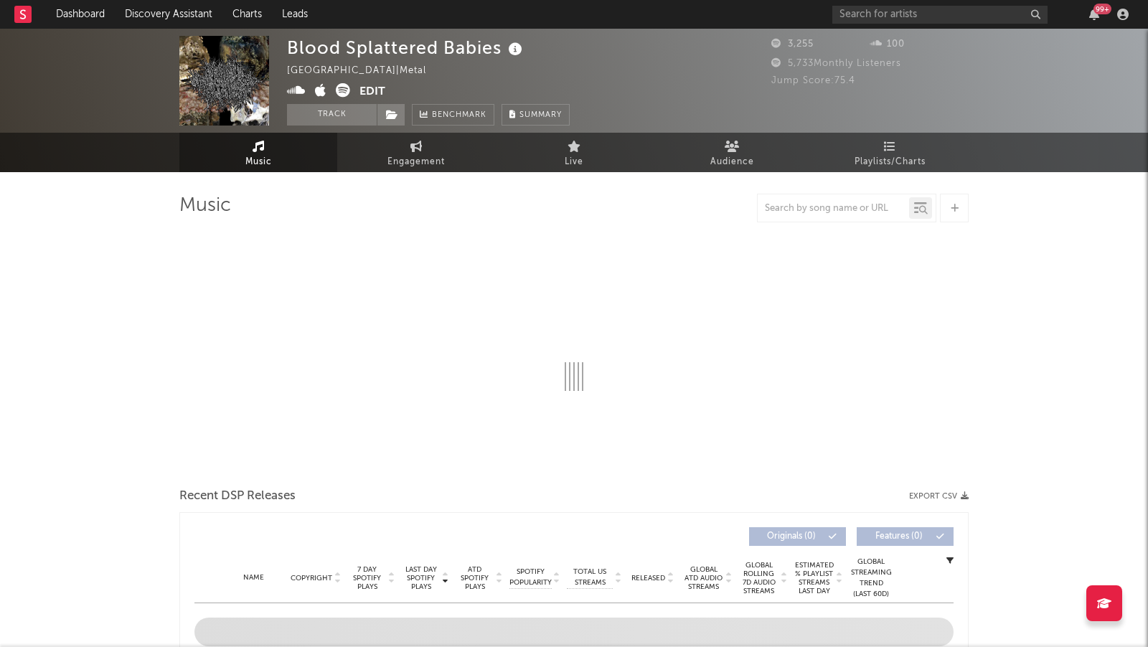
select select "1w"
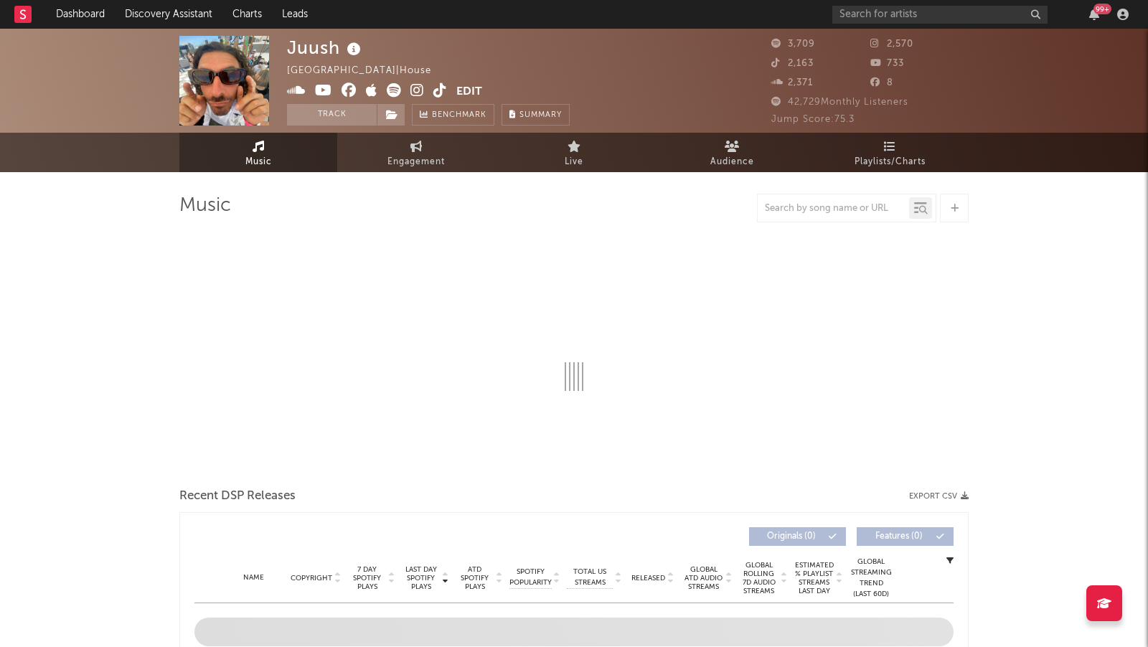
select select "6m"
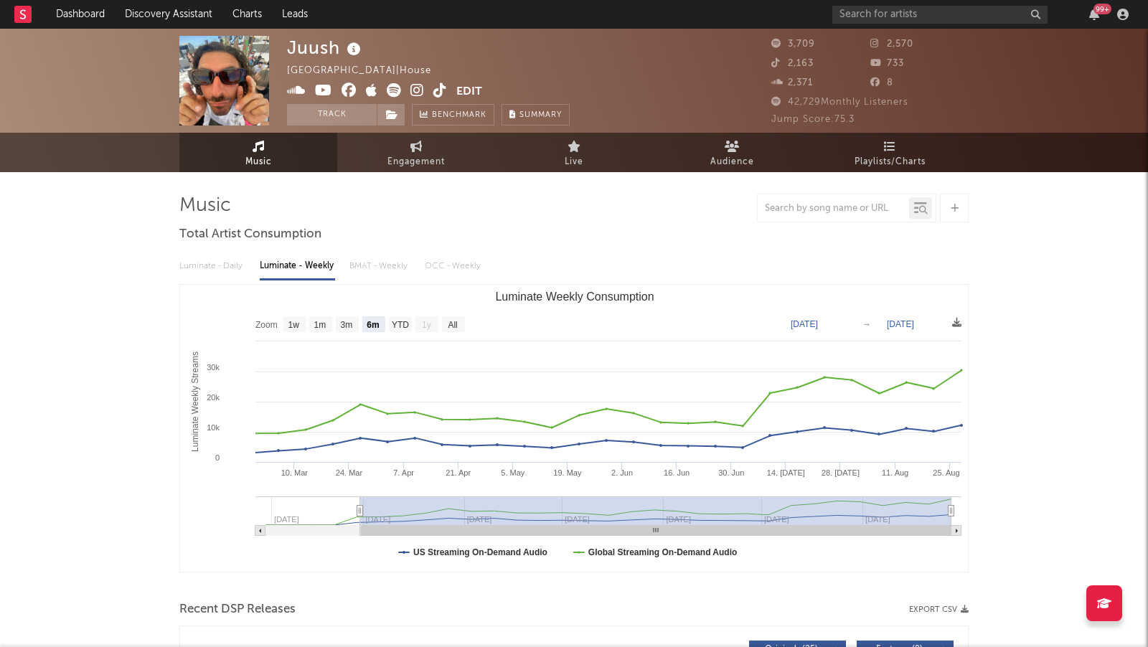
click at [411, 87] on icon at bounding box center [418, 90] width 14 height 14
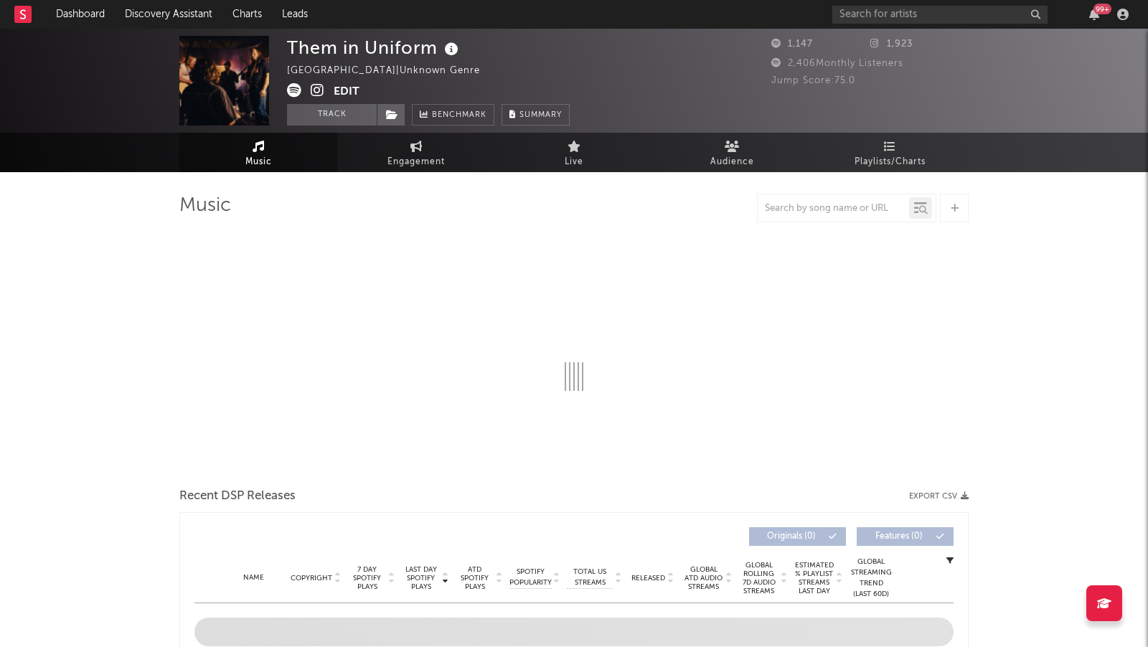
select select "1w"
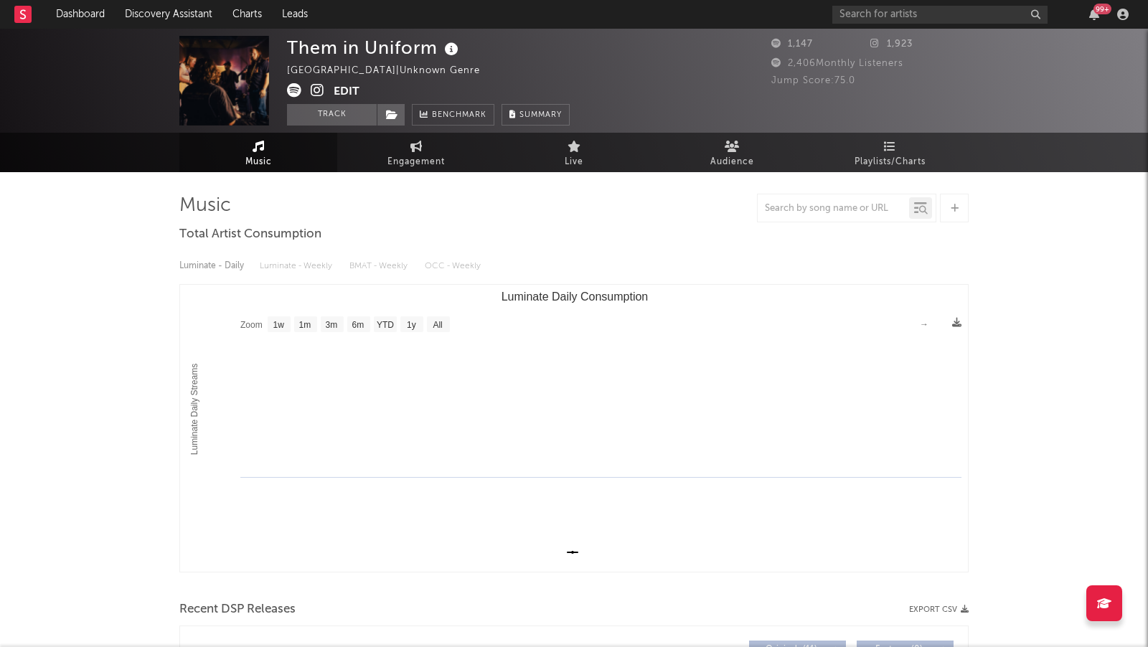
click at [321, 86] on icon at bounding box center [318, 90] width 14 height 14
click at [296, 90] on icon at bounding box center [294, 90] width 14 height 14
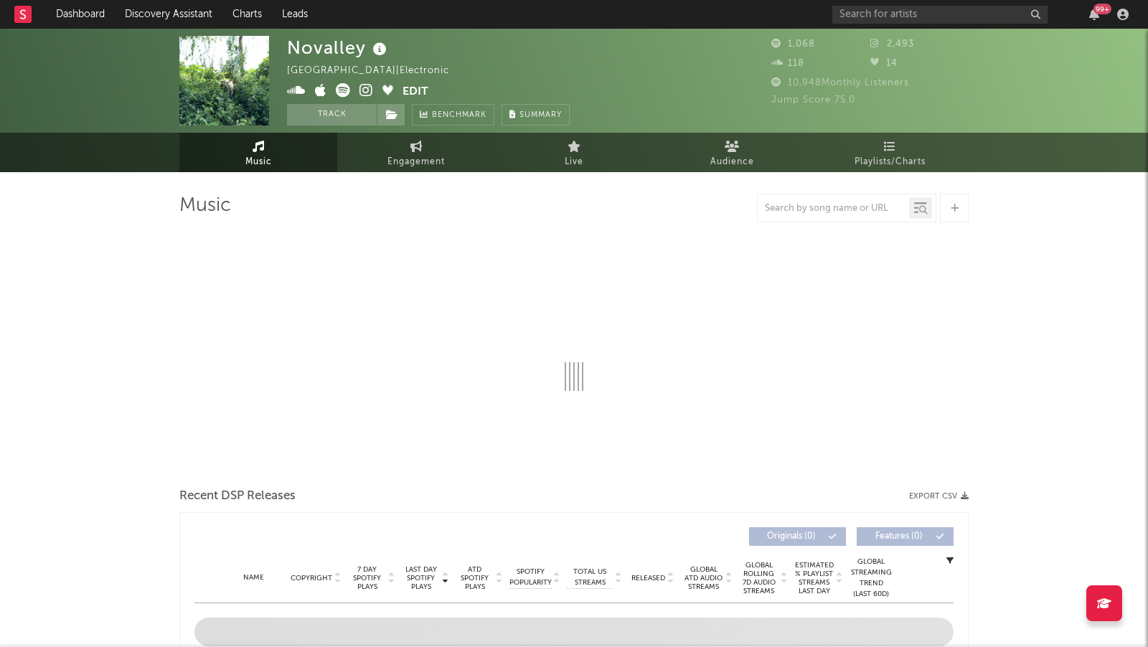
select select "1w"
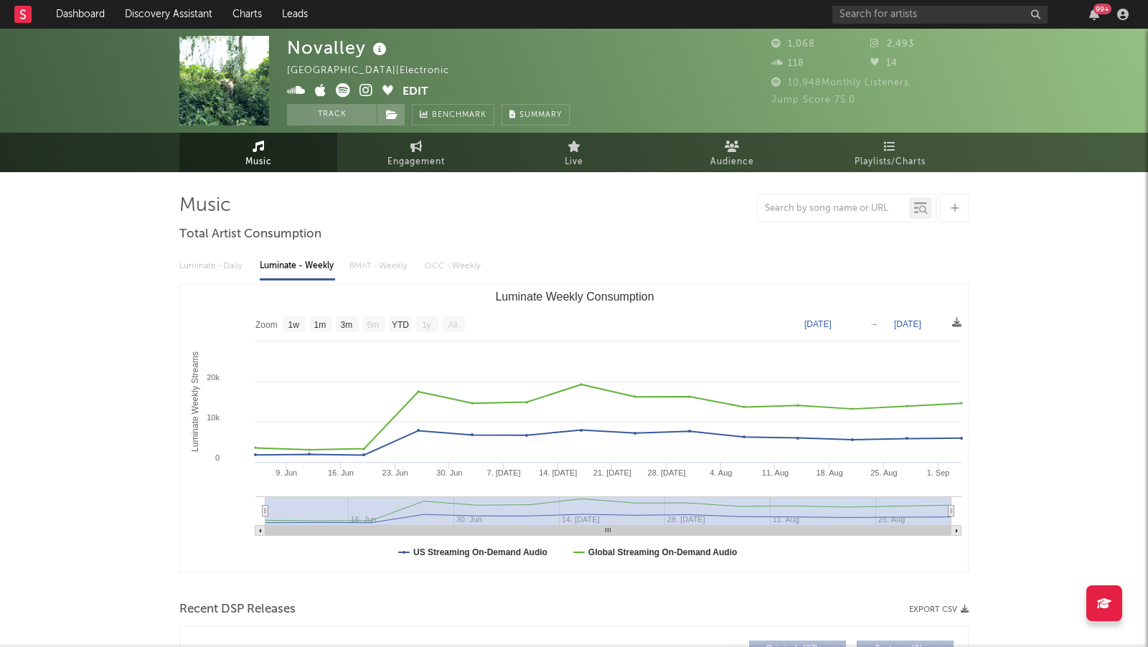
click at [365, 88] on icon at bounding box center [367, 90] width 14 height 14
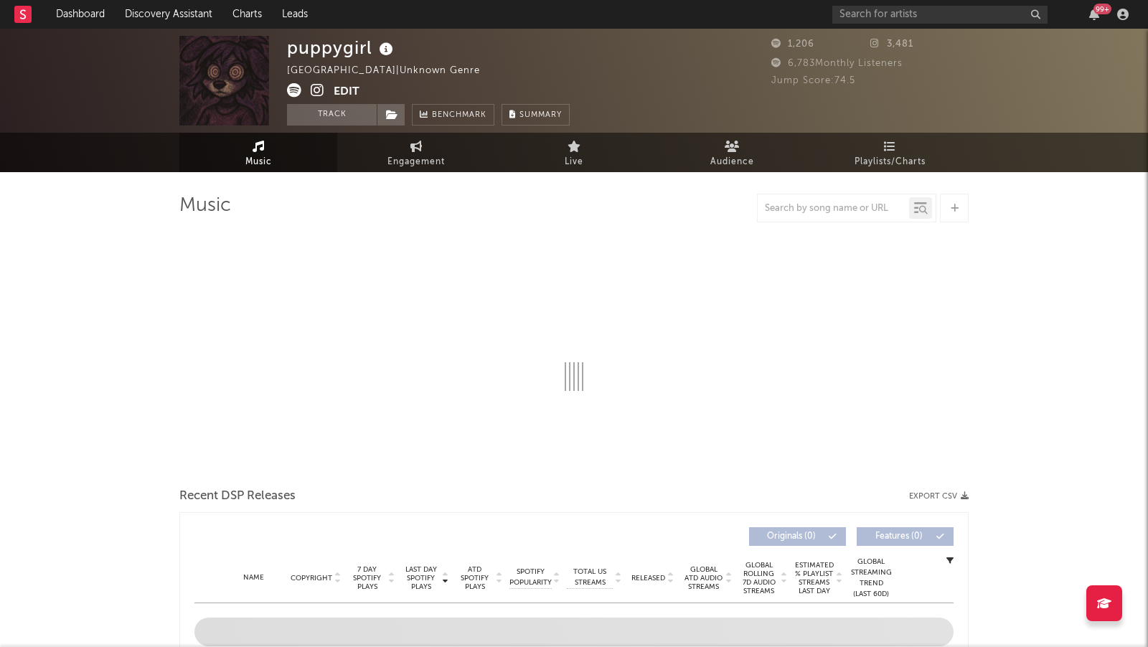
select select "1w"
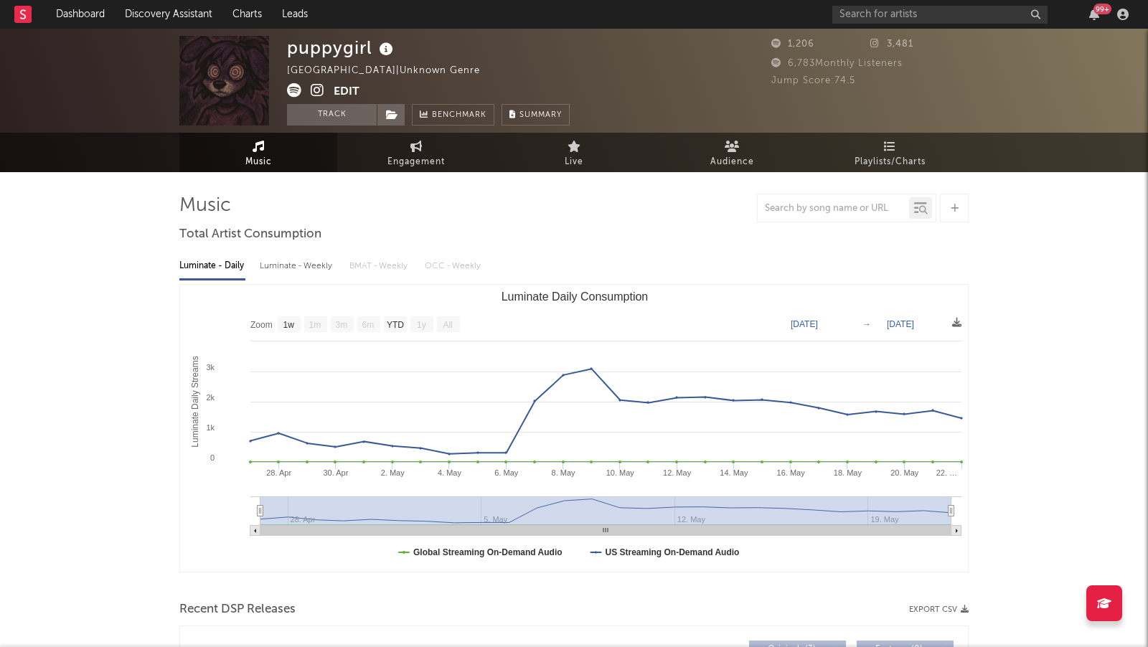
click at [320, 88] on icon at bounding box center [318, 90] width 14 height 14
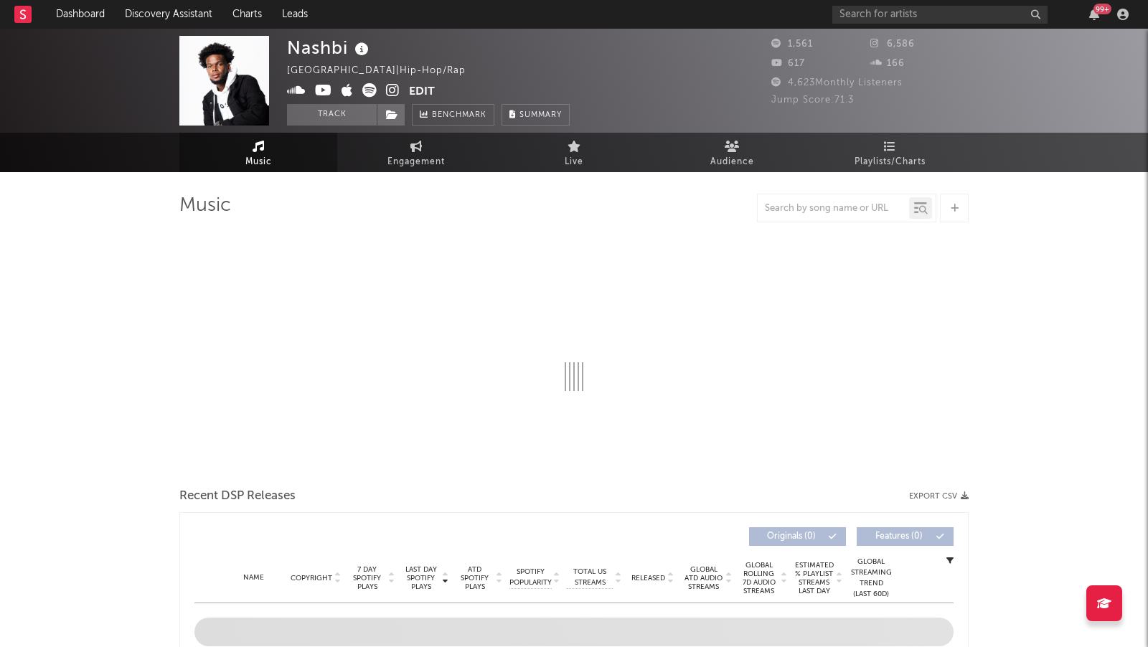
select select "1w"
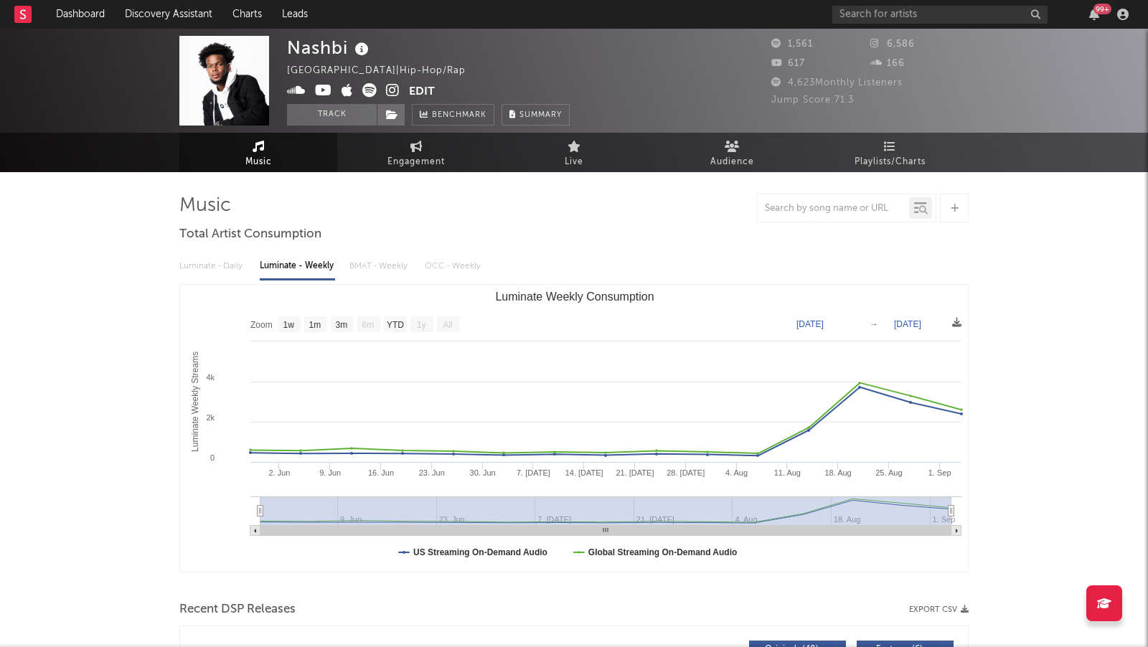
click at [391, 86] on icon at bounding box center [393, 90] width 14 height 14
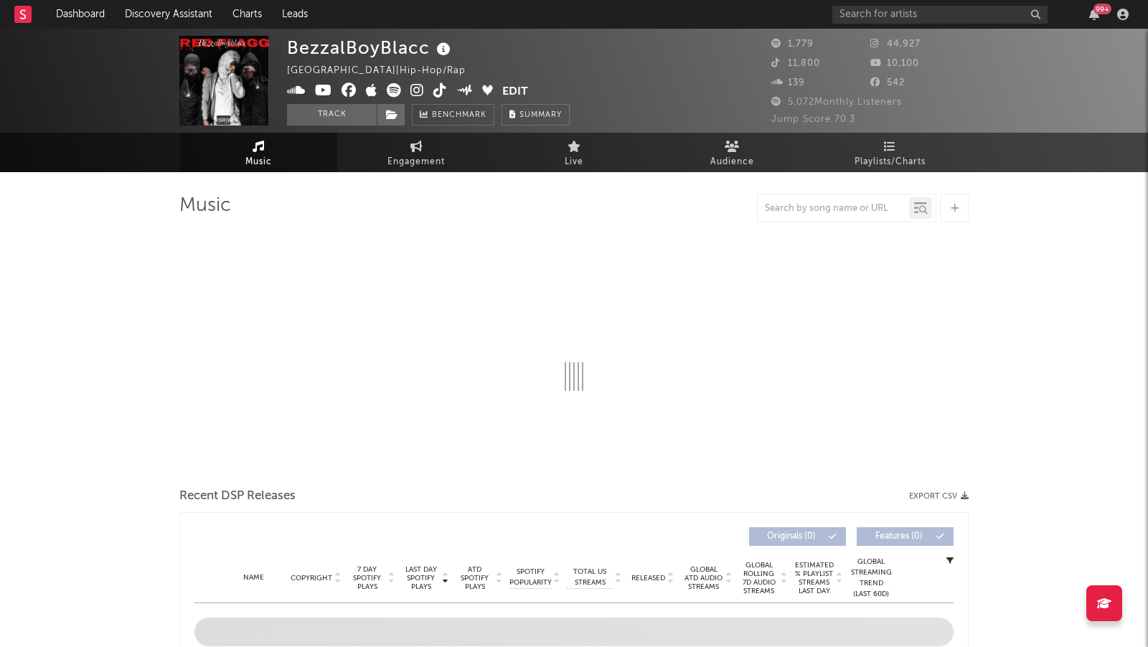
select select "6m"
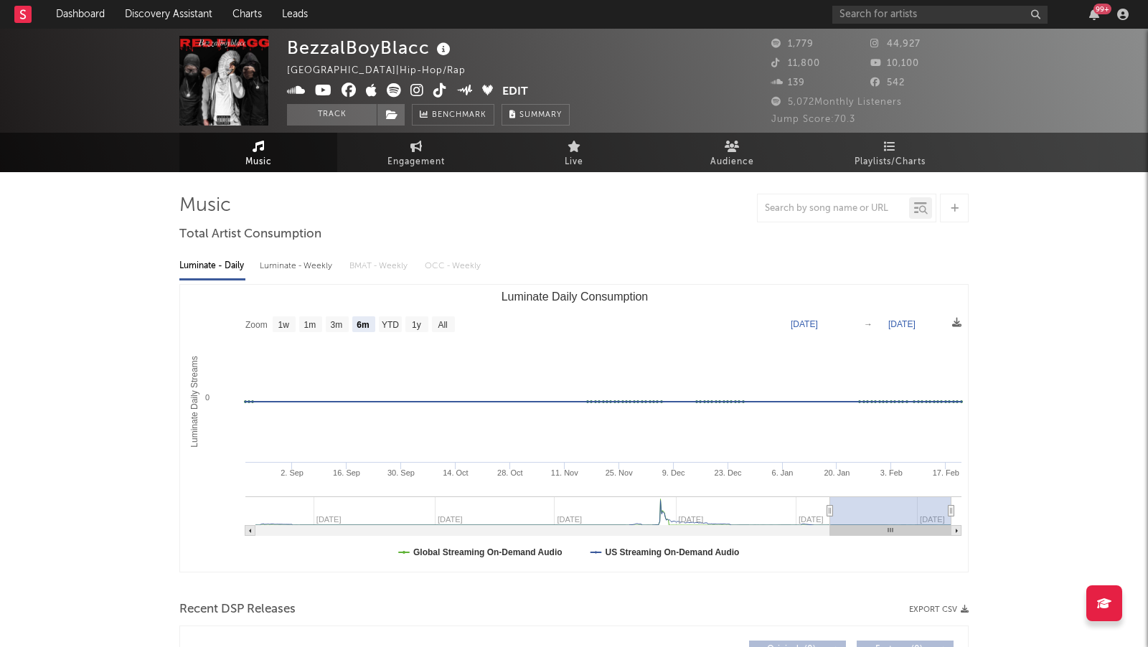
click at [417, 87] on icon at bounding box center [418, 90] width 14 height 14
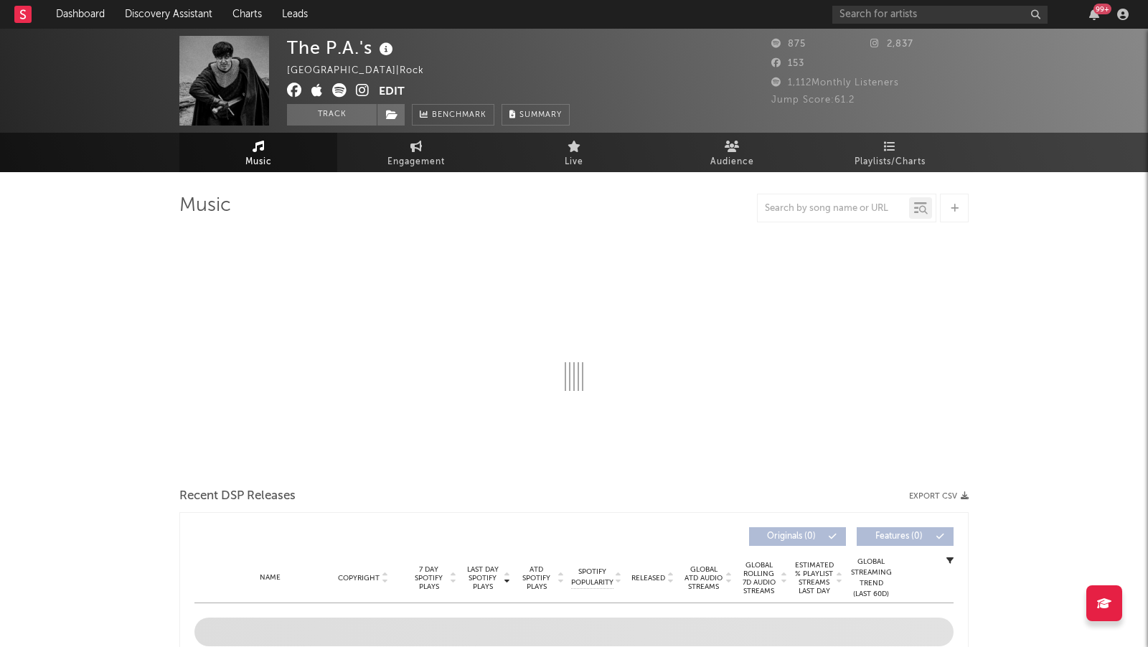
select select "1w"
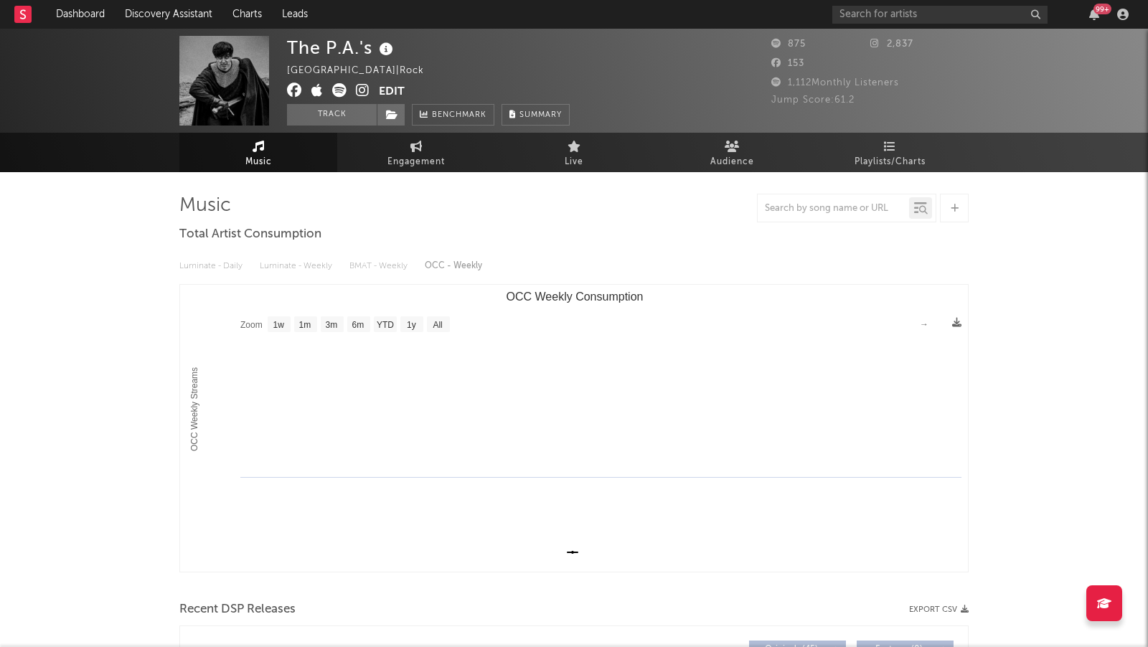
click at [363, 89] on icon at bounding box center [363, 90] width 14 height 14
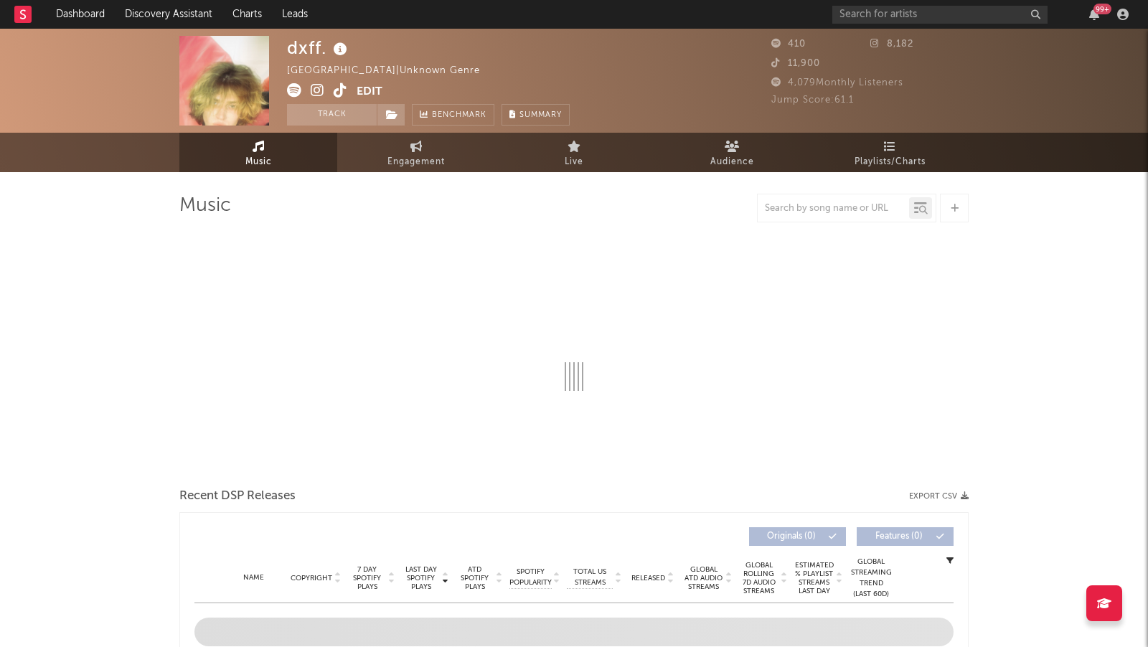
select select "1w"
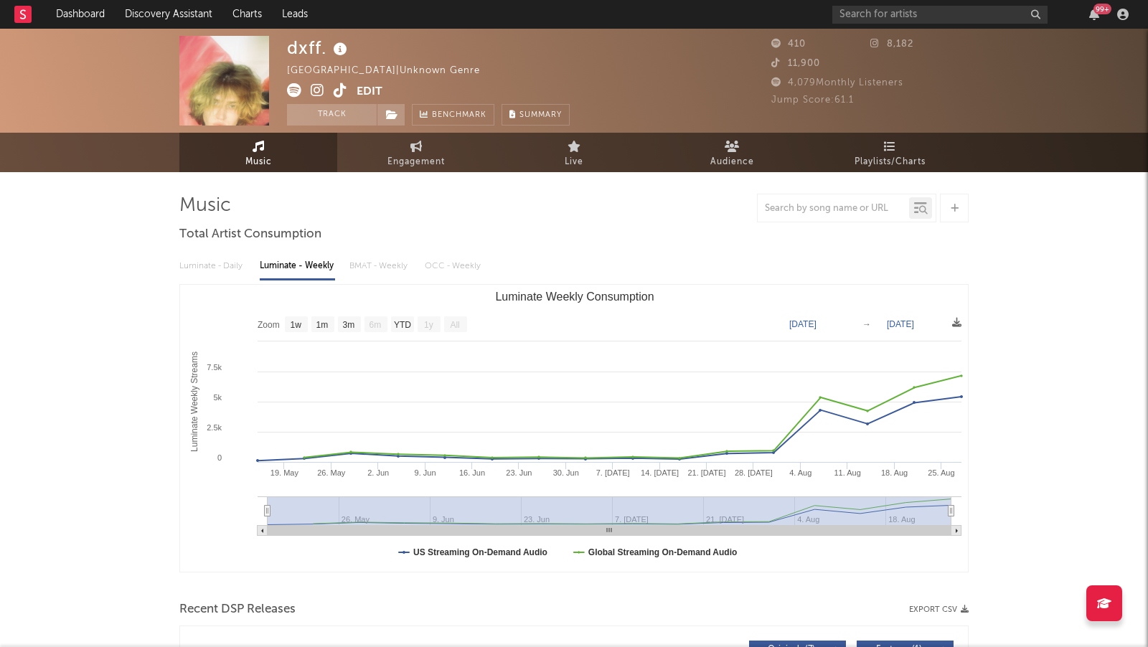
click at [317, 89] on icon at bounding box center [318, 90] width 14 height 14
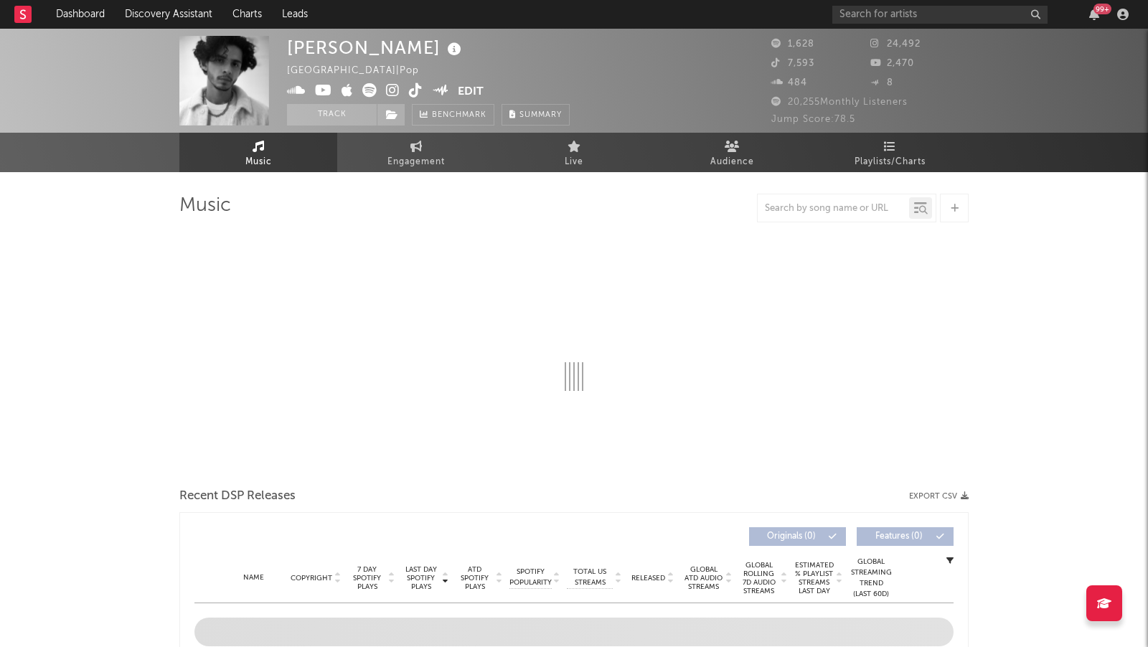
select select "1w"
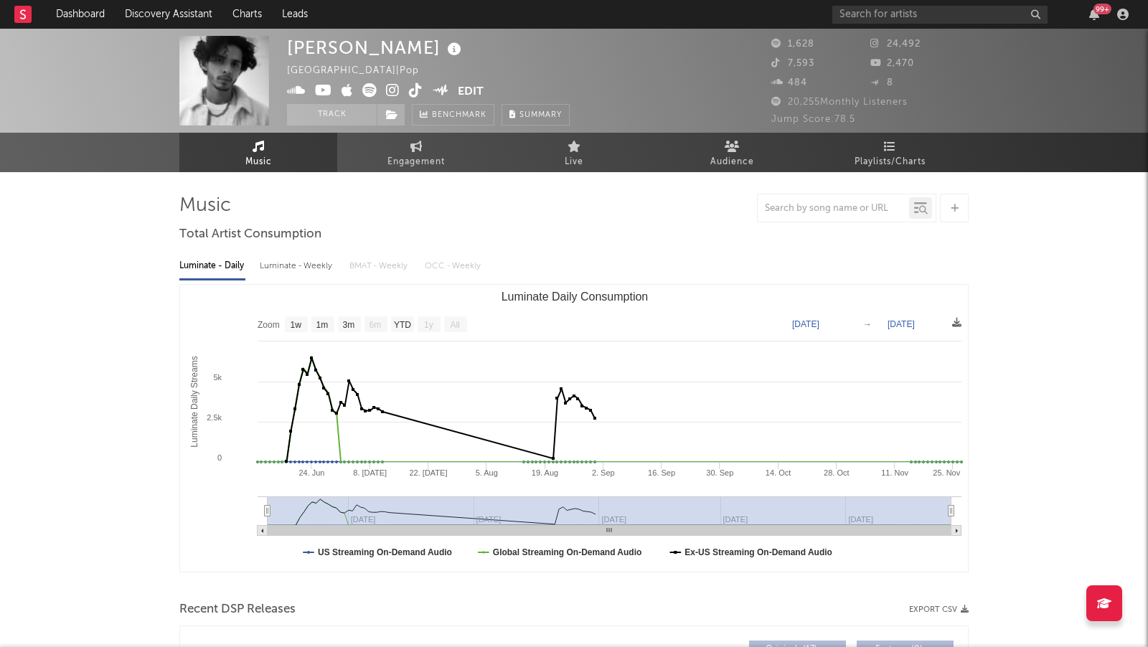
click at [386, 90] on icon at bounding box center [393, 90] width 14 height 14
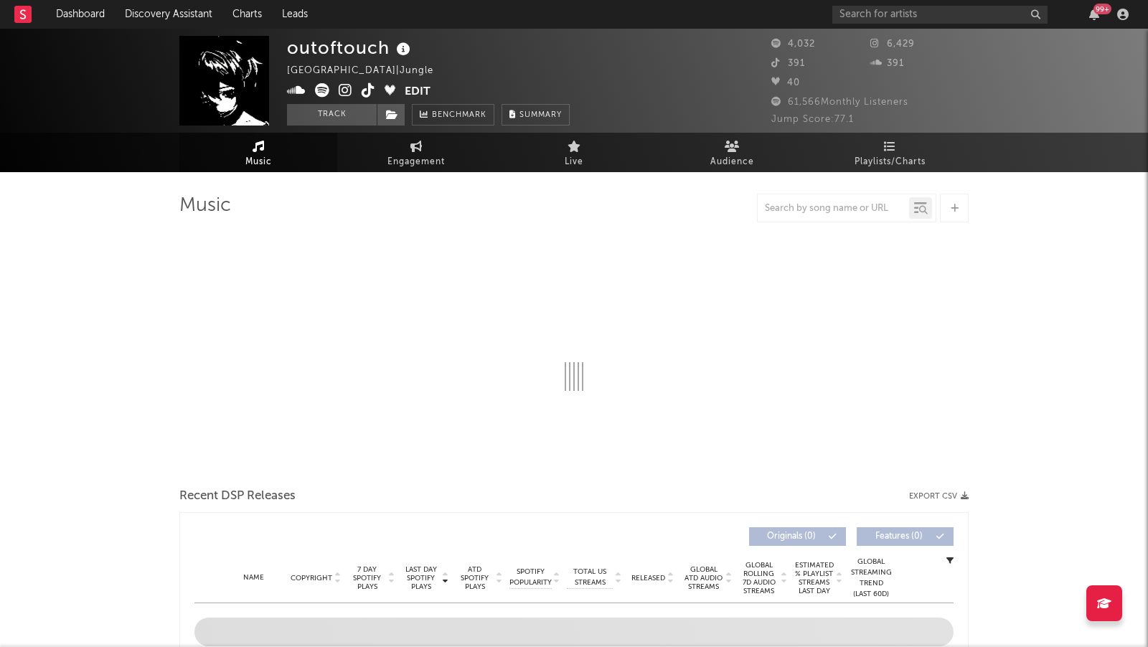
select select "6m"
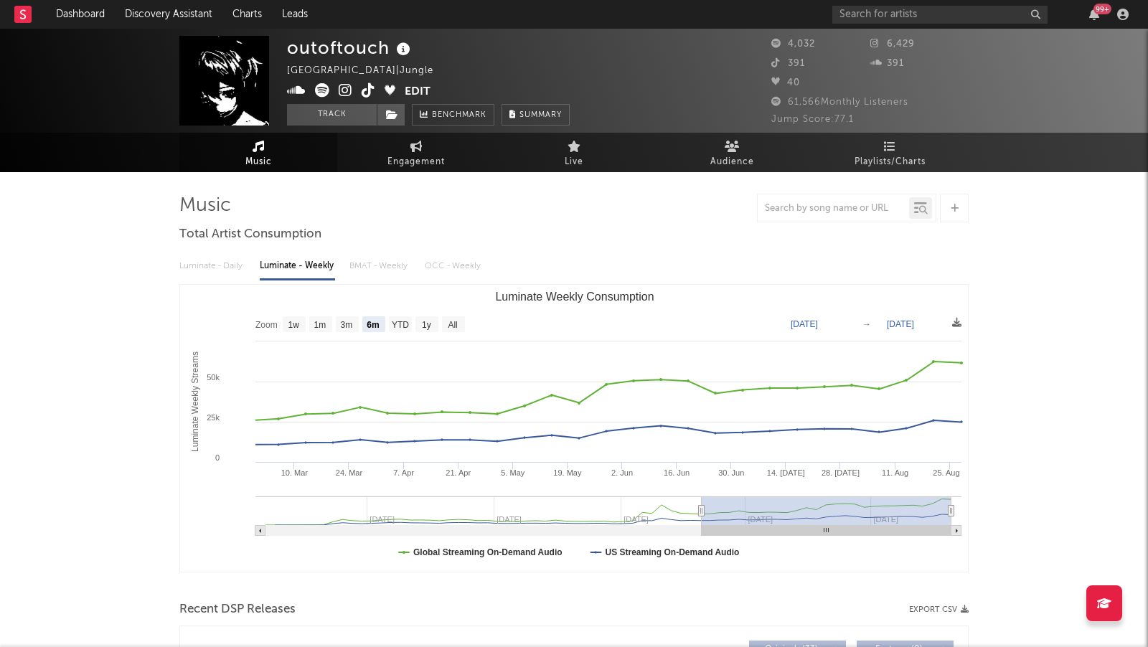
click at [345, 90] on icon at bounding box center [346, 90] width 14 height 14
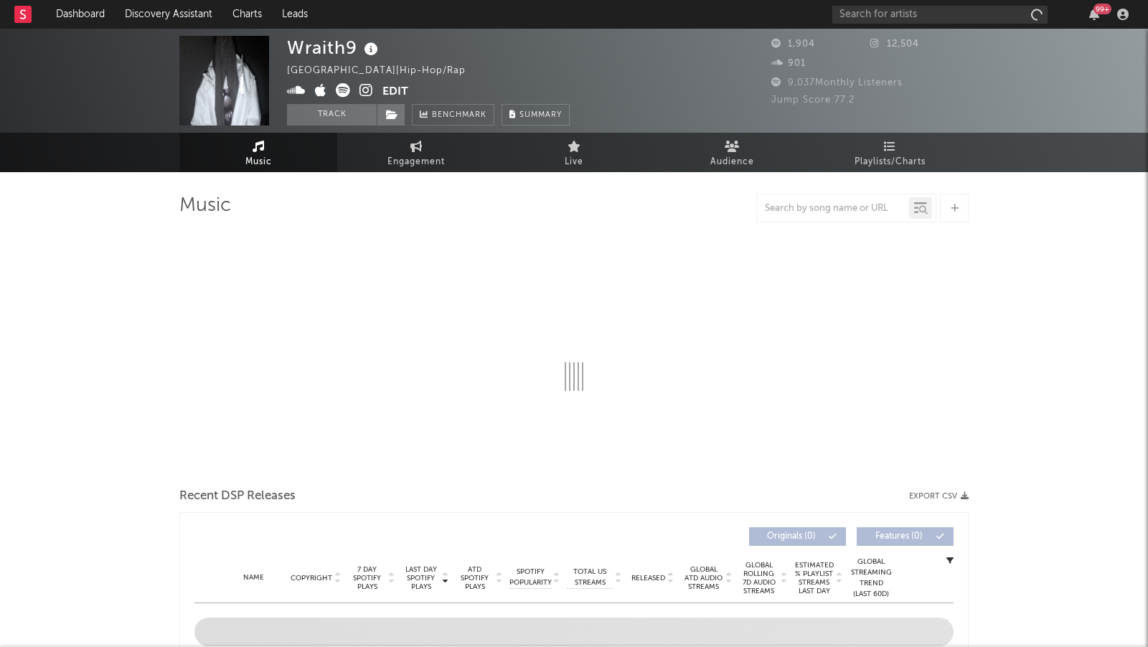
select select "1w"
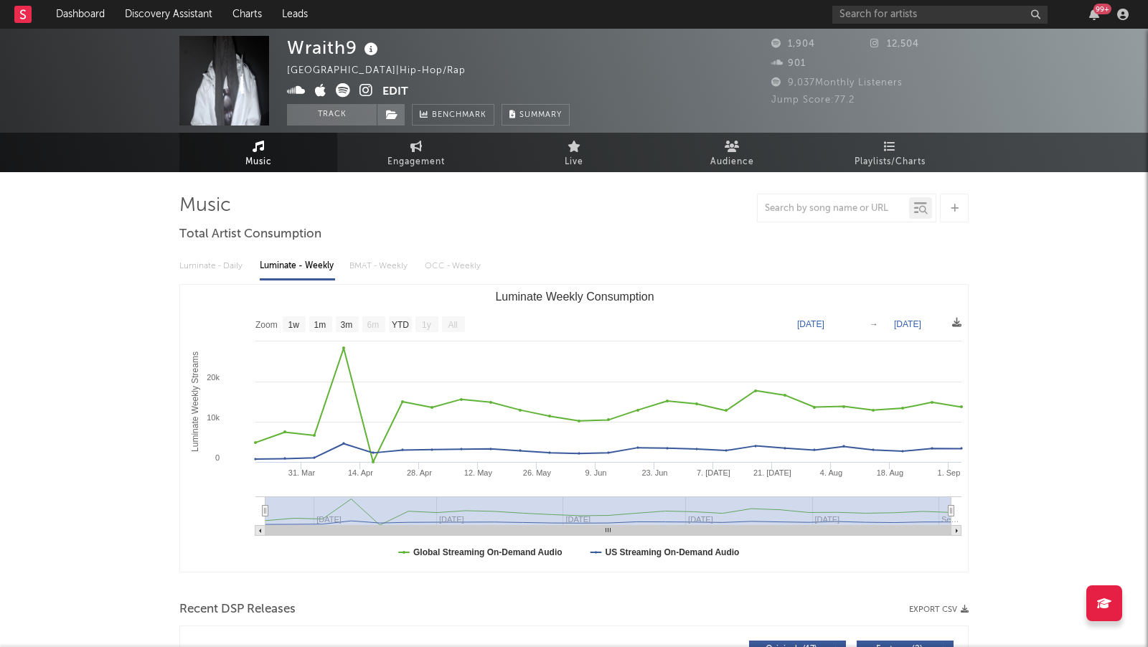
click at [368, 93] on icon at bounding box center [367, 90] width 14 height 14
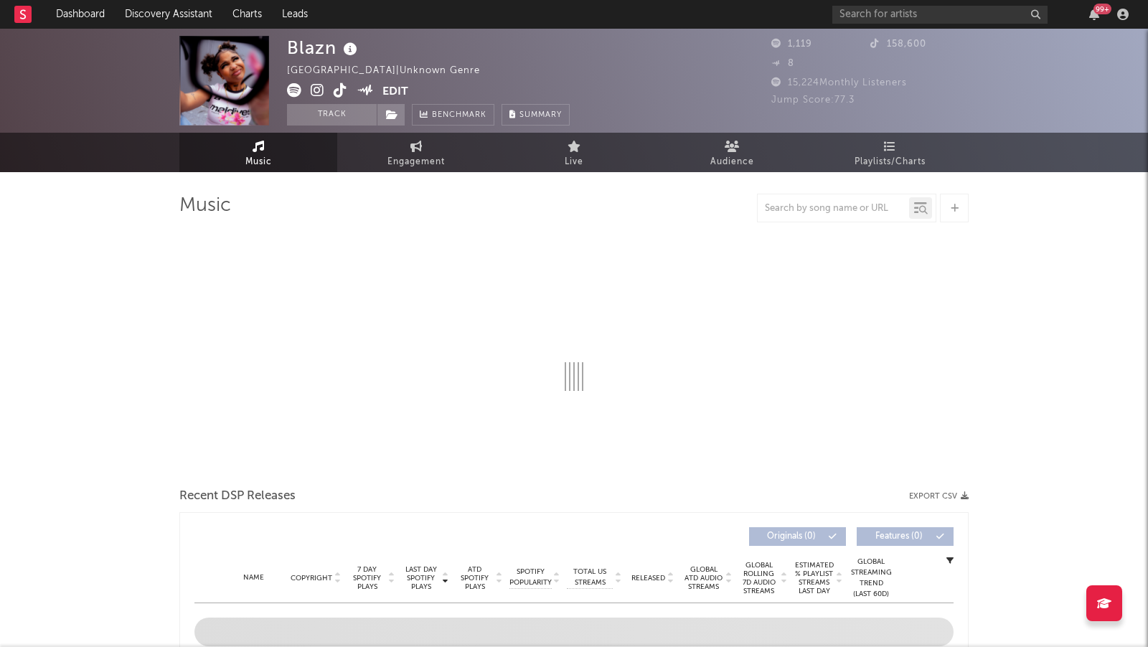
select select "1w"
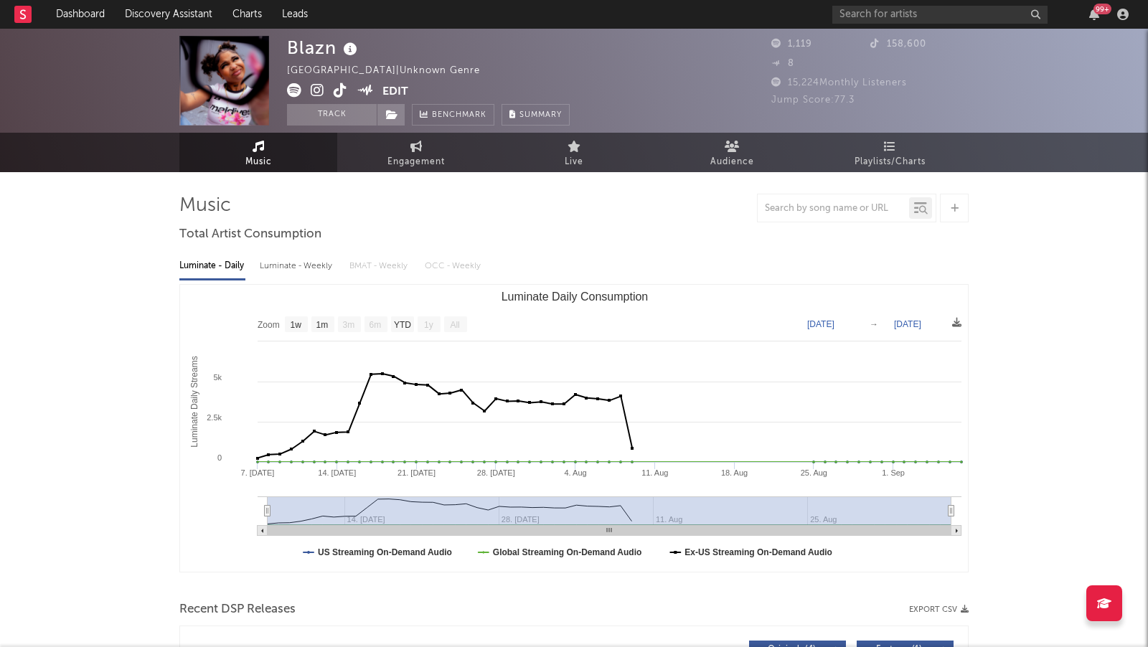
click at [314, 88] on icon at bounding box center [318, 90] width 14 height 14
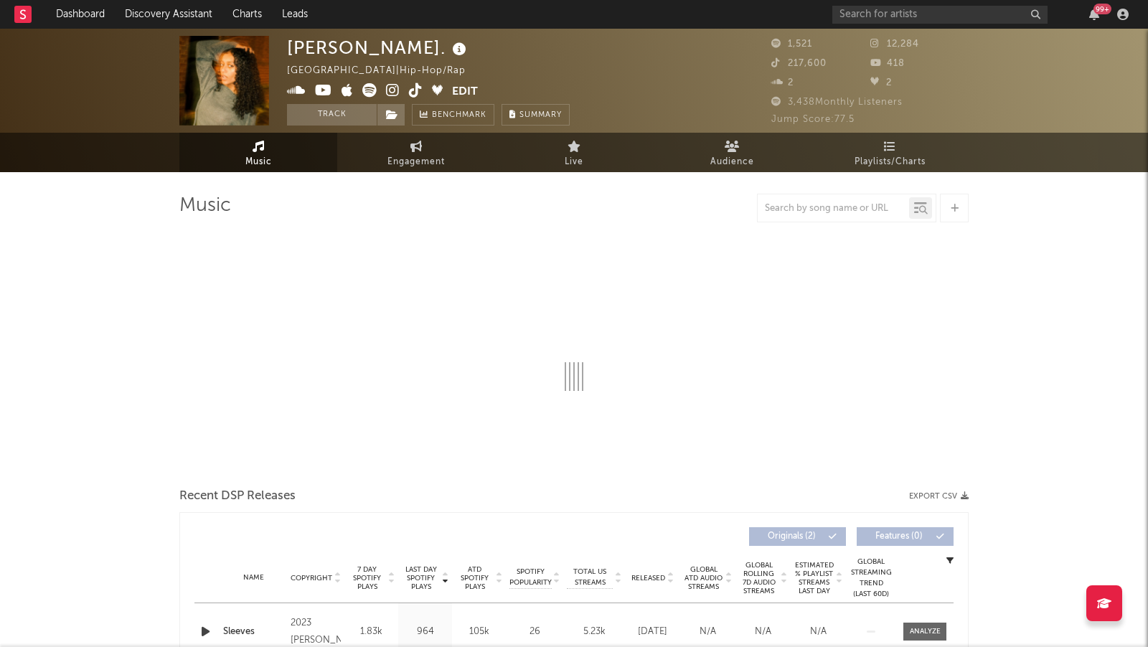
select select "1w"
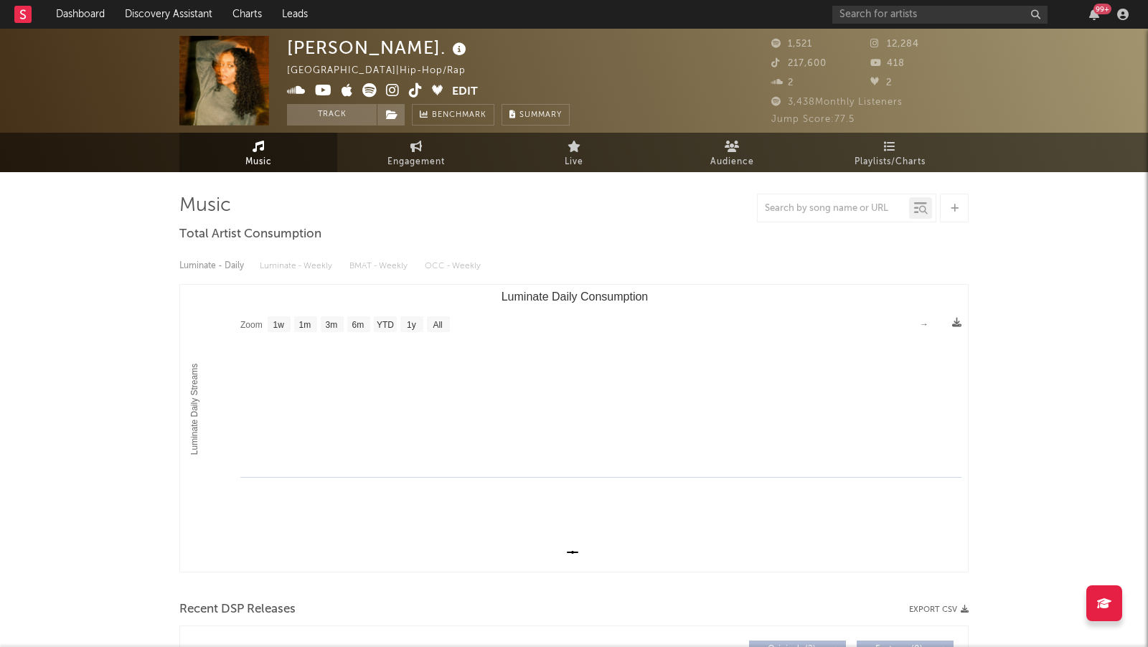
click at [391, 89] on icon at bounding box center [393, 90] width 14 height 14
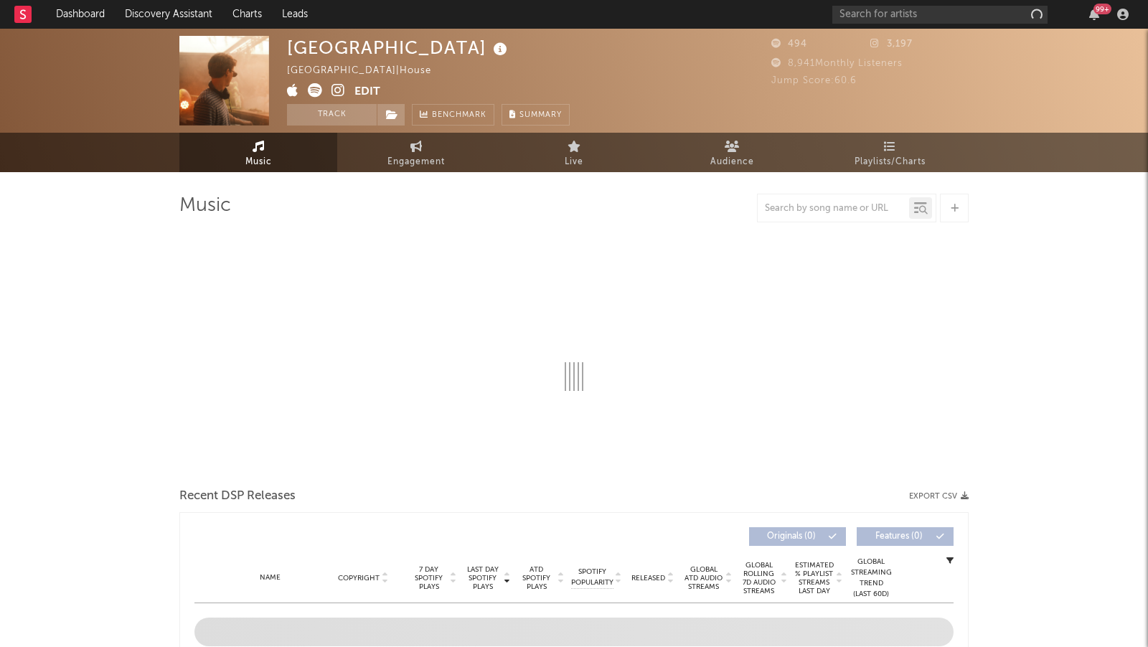
select select "1w"
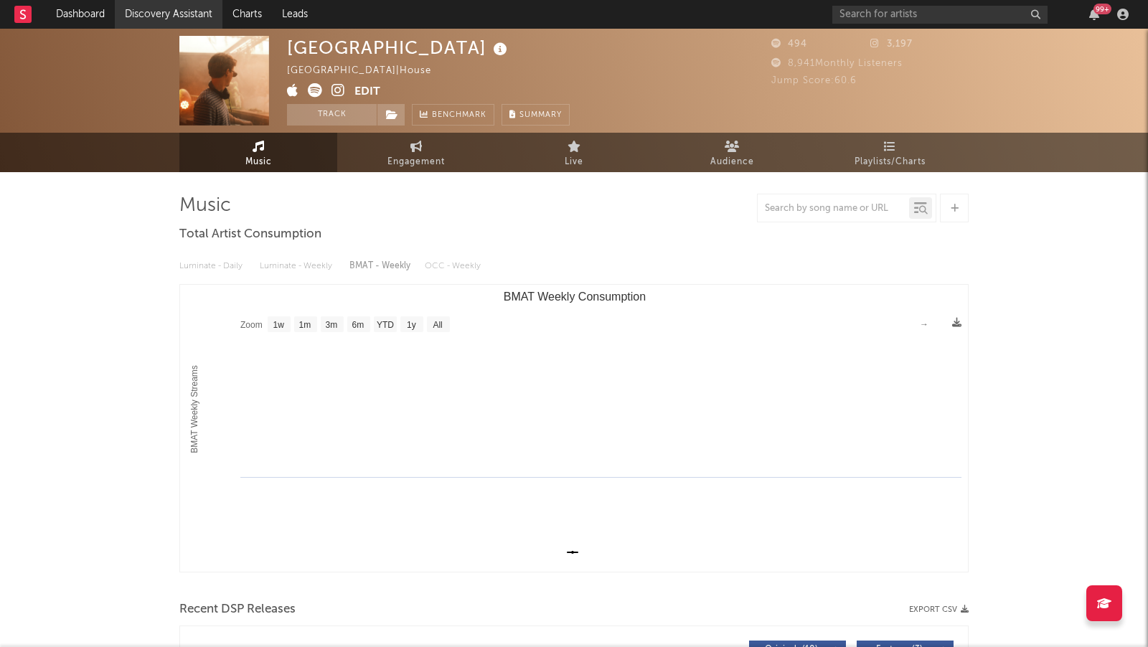
click at [185, 14] on link "Discovery Assistant" at bounding box center [169, 14] width 108 height 29
